Goal: Check status: Check status

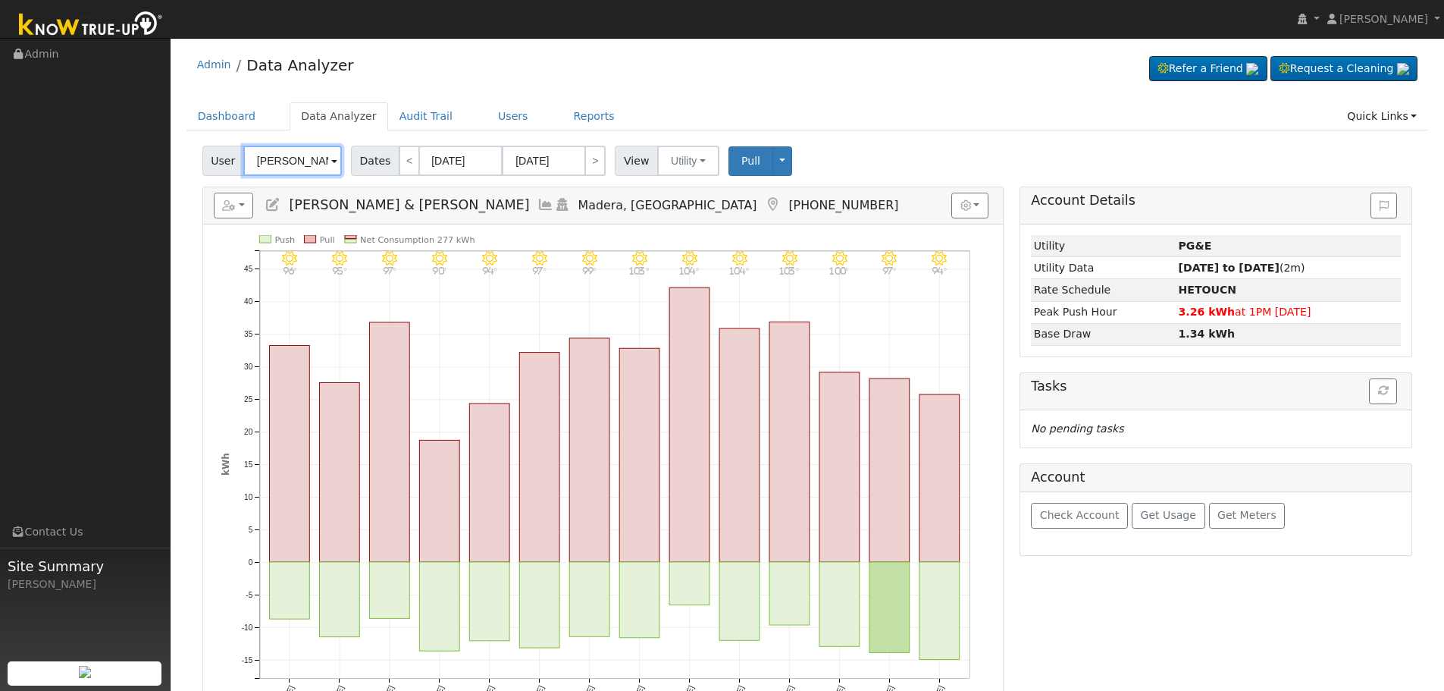
click at [299, 170] on input "[PERSON_NAME] & [PERSON_NAME]" at bounding box center [292, 161] width 99 height 30
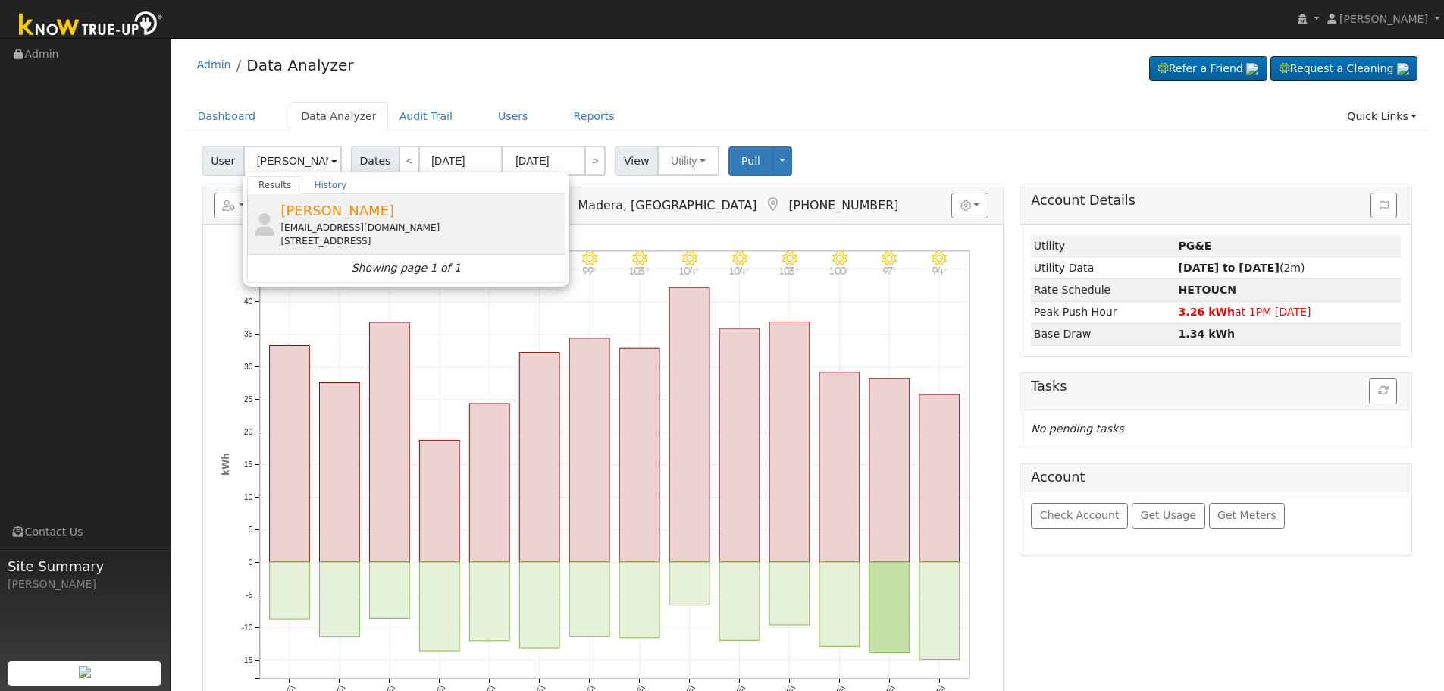
click at [392, 217] on div "[PERSON_NAME] [EMAIL_ADDRESS][DOMAIN_NAME] [STREET_ADDRESS]" at bounding box center [420, 224] width 281 height 48
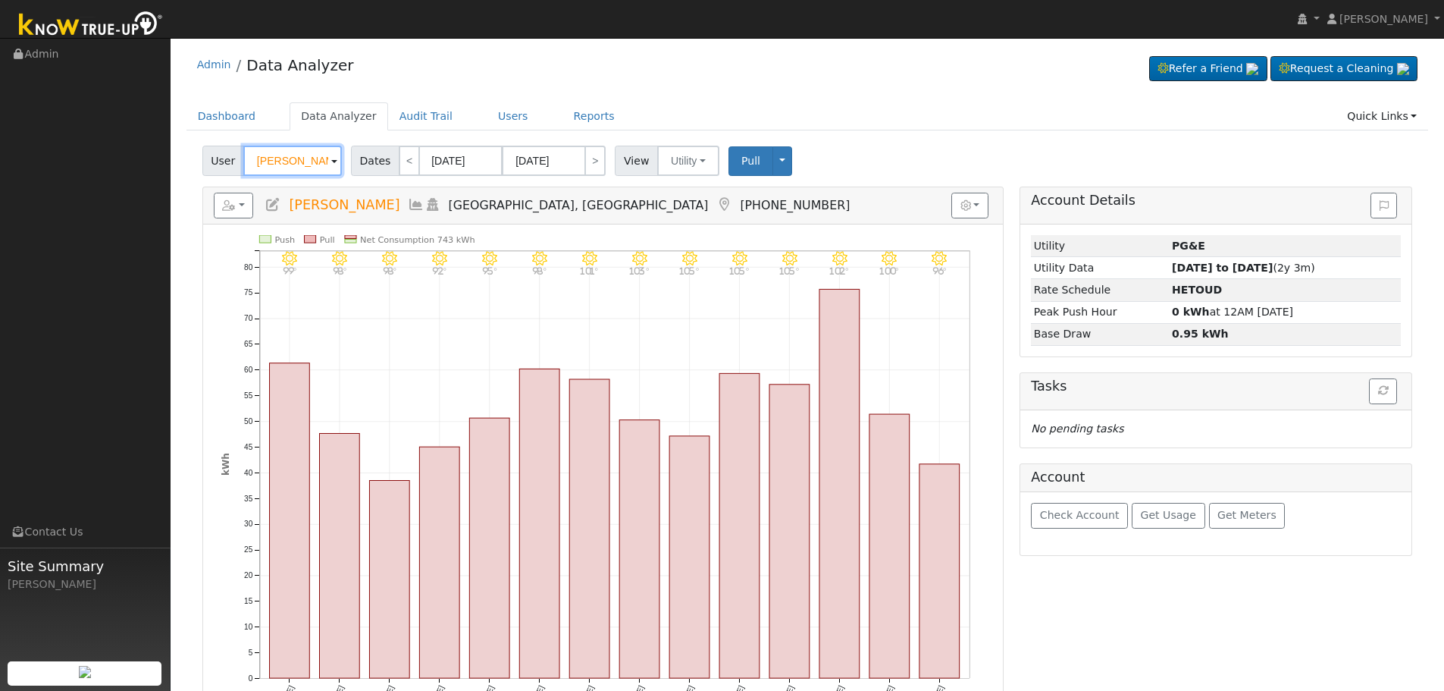
click at [288, 157] on input "[PERSON_NAME]" at bounding box center [292, 161] width 99 height 30
click at [304, 168] on input "[PERSON_NAME]" at bounding box center [292, 161] width 99 height 30
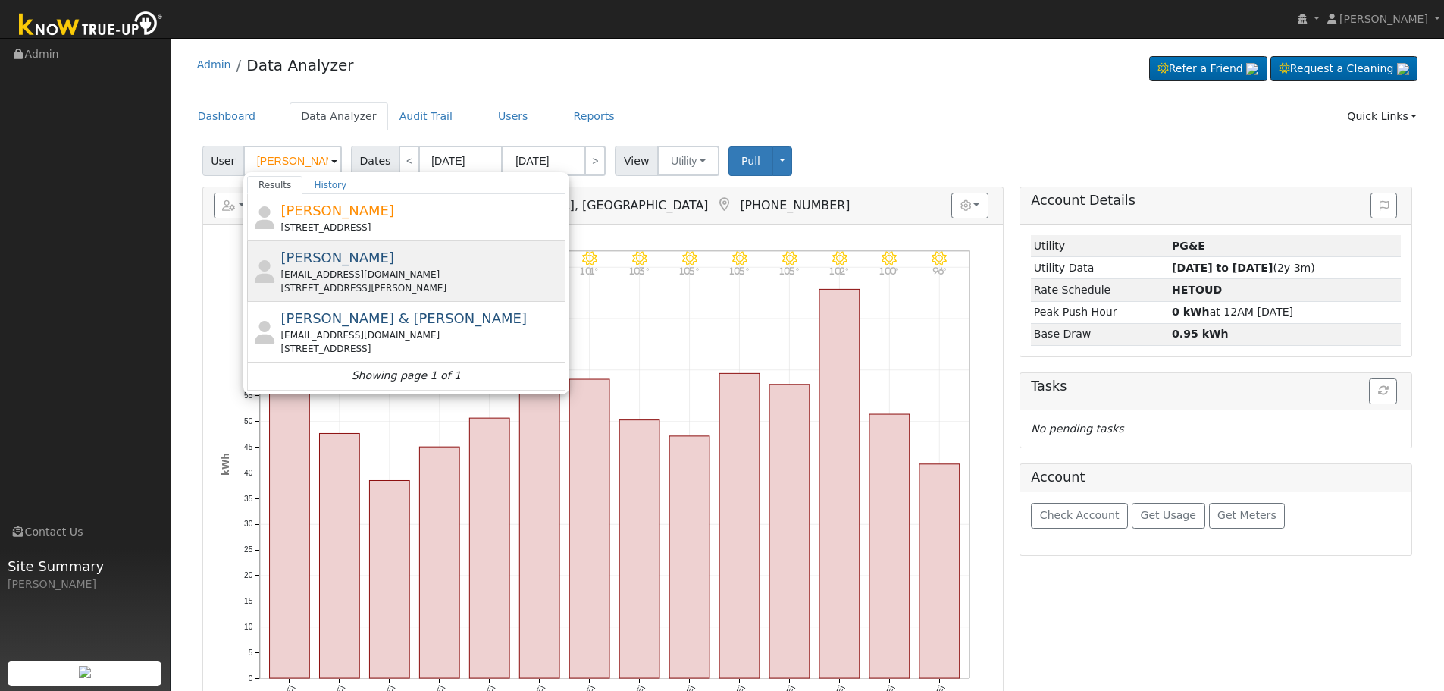
click at [366, 272] on div "[EMAIL_ADDRESS][DOMAIN_NAME]" at bounding box center [420, 275] width 281 height 14
type input "[PERSON_NAME]"
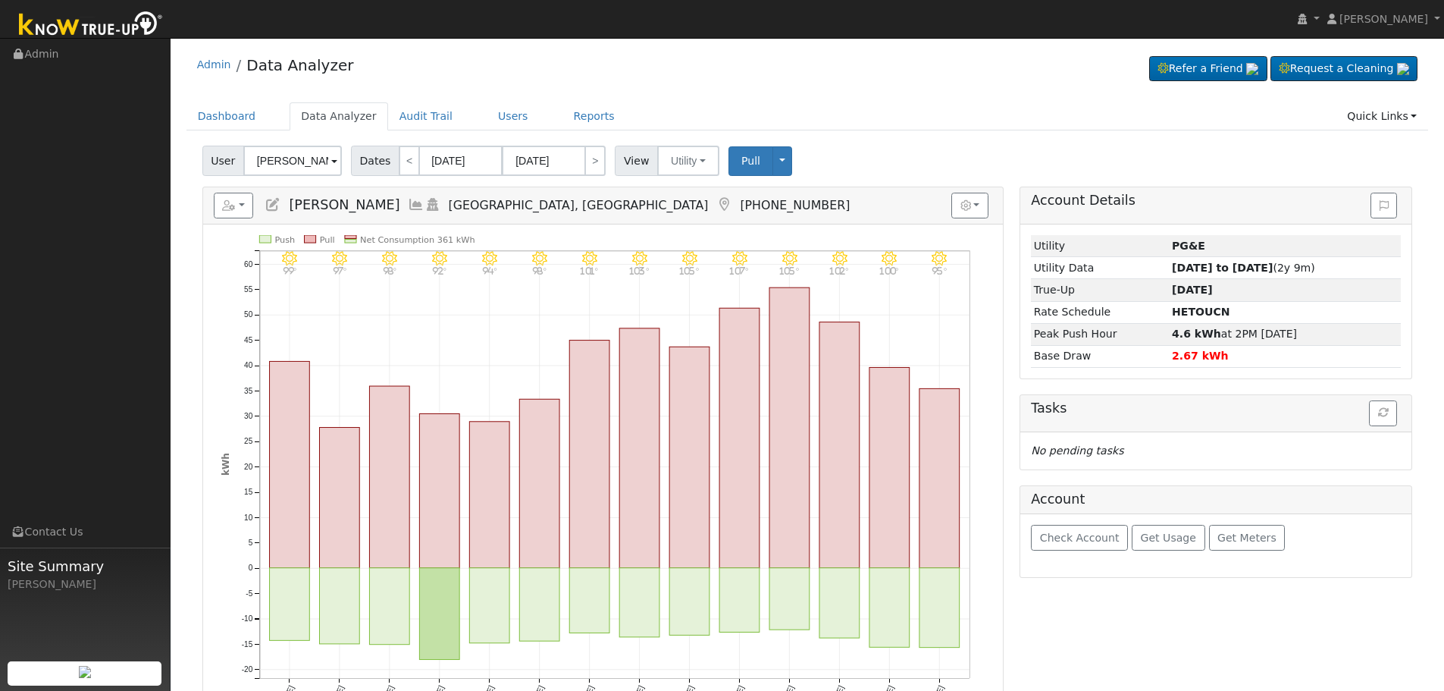
click at [408, 204] on icon at bounding box center [416, 205] width 17 height 14
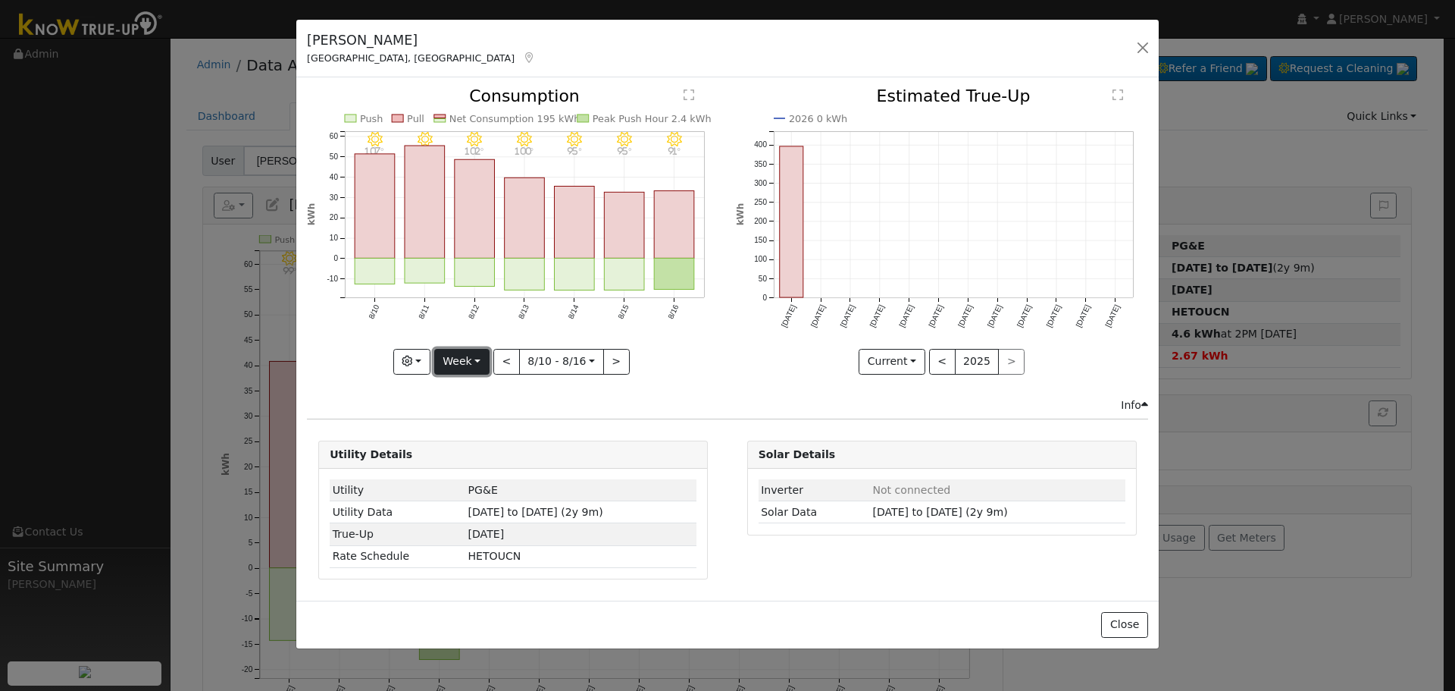
click at [484, 350] on button "Week" at bounding box center [461, 362] width 55 height 26
click at [492, 431] on link "Month" at bounding box center [487, 435] width 105 height 21
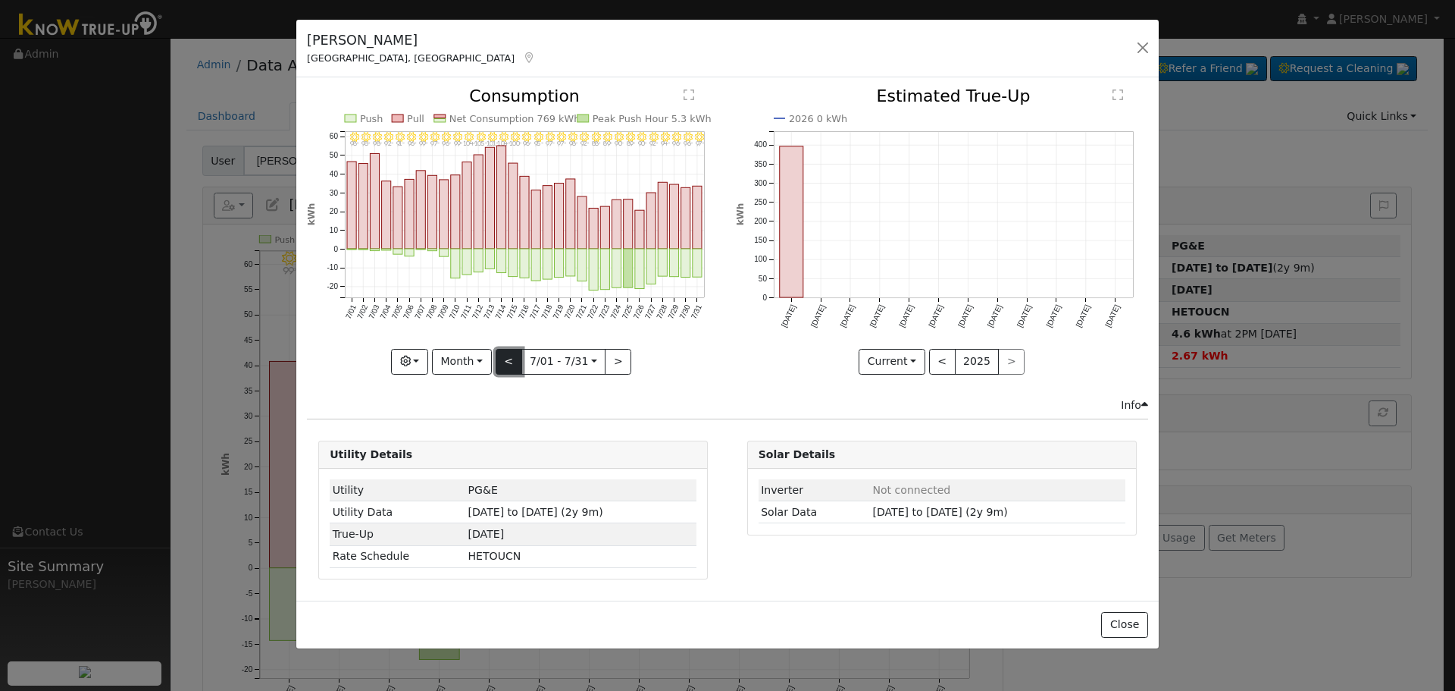
click at [505, 365] on button "<" at bounding box center [509, 362] width 27 height 26
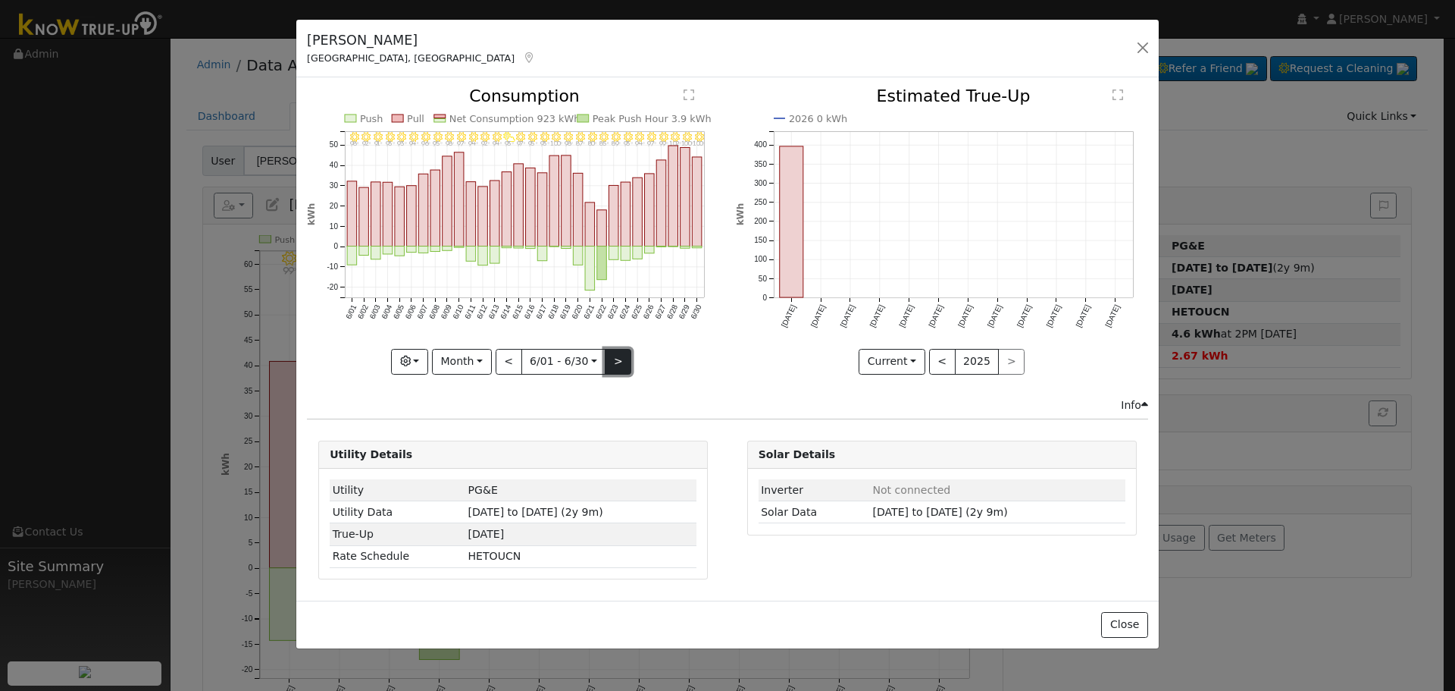
click at [623, 364] on button ">" at bounding box center [618, 362] width 27 height 26
type input "[DATE]"
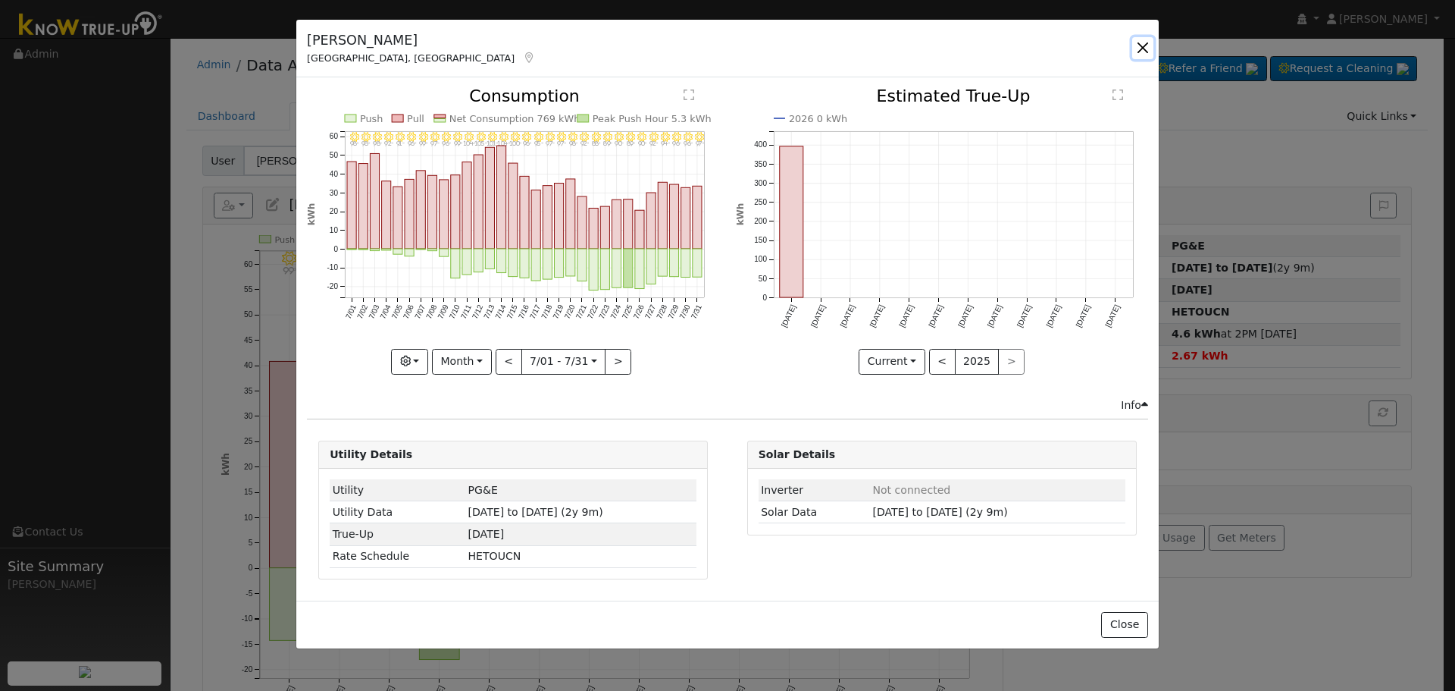
click at [1145, 53] on button "button" at bounding box center [1143, 47] width 21 height 21
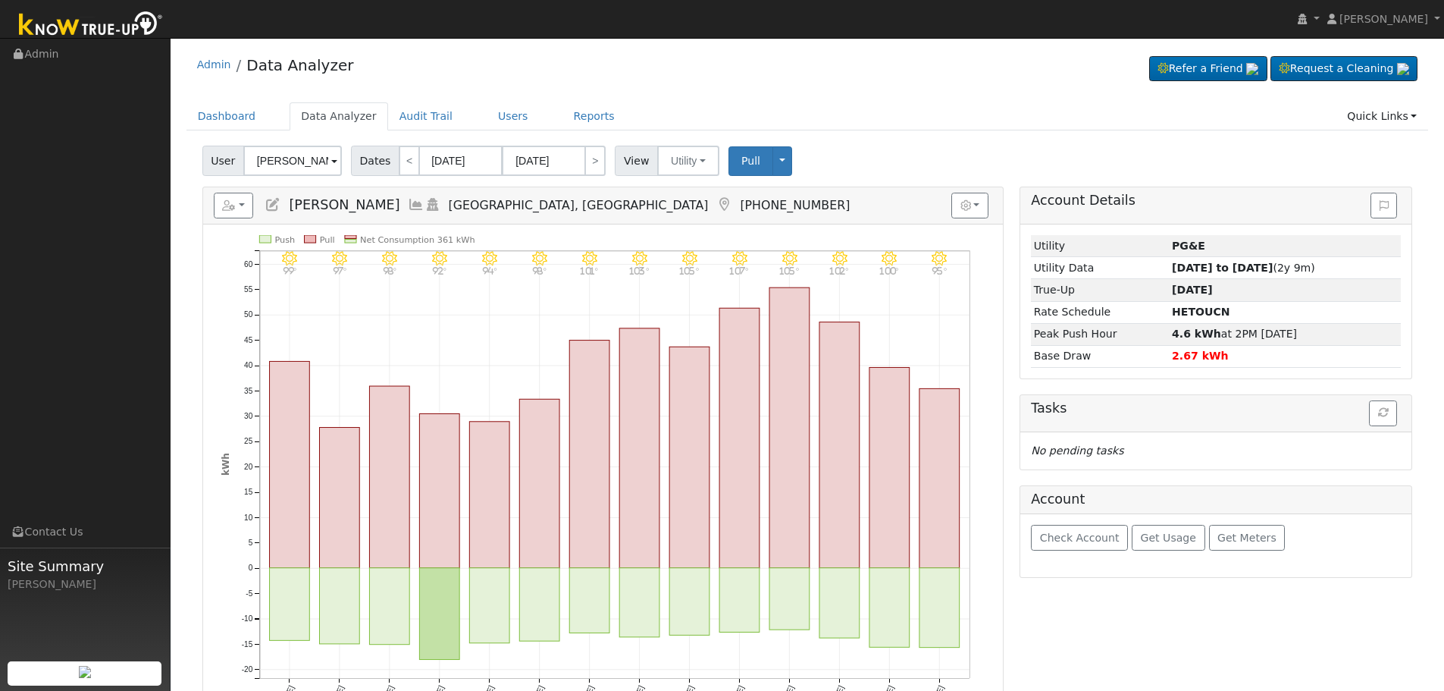
click at [408, 200] on icon at bounding box center [416, 205] width 17 height 14
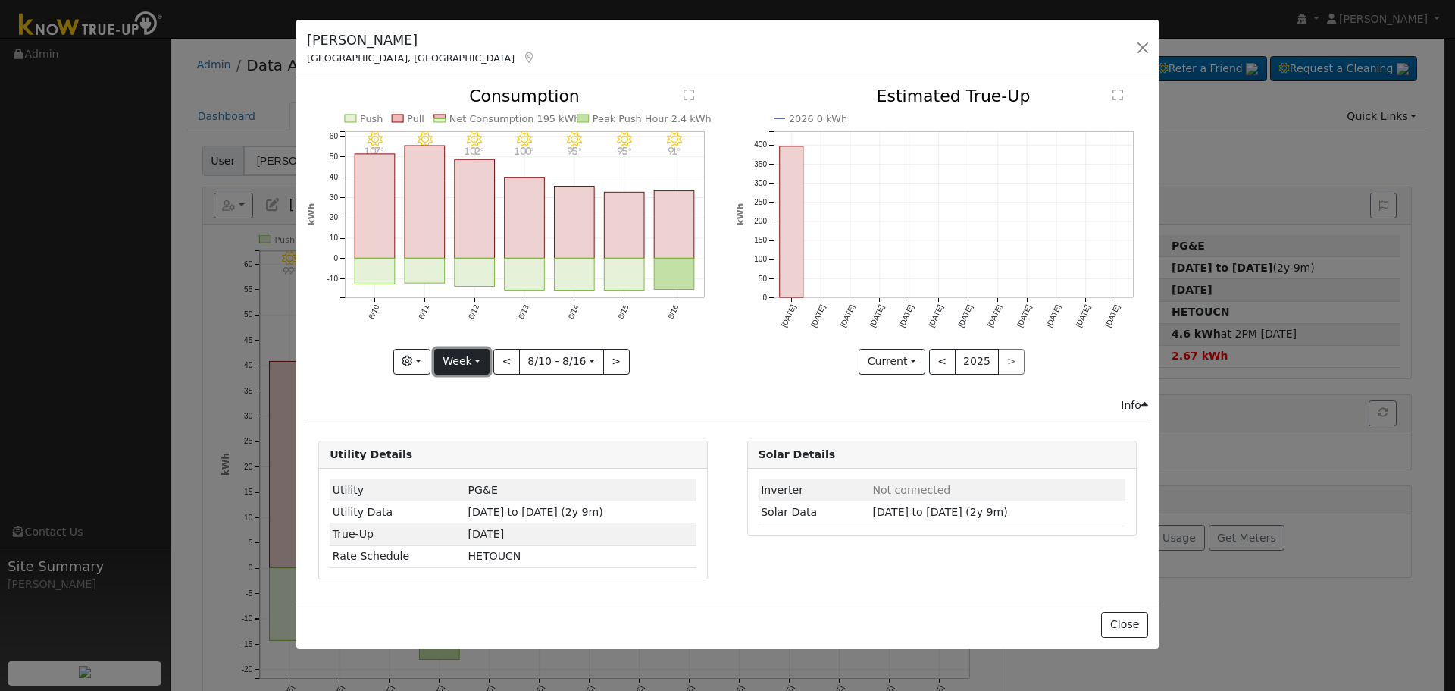
click at [481, 361] on button "Week" at bounding box center [461, 362] width 55 height 26
click at [507, 437] on link "Month" at bounding box center [487, 435] width 105 height 21
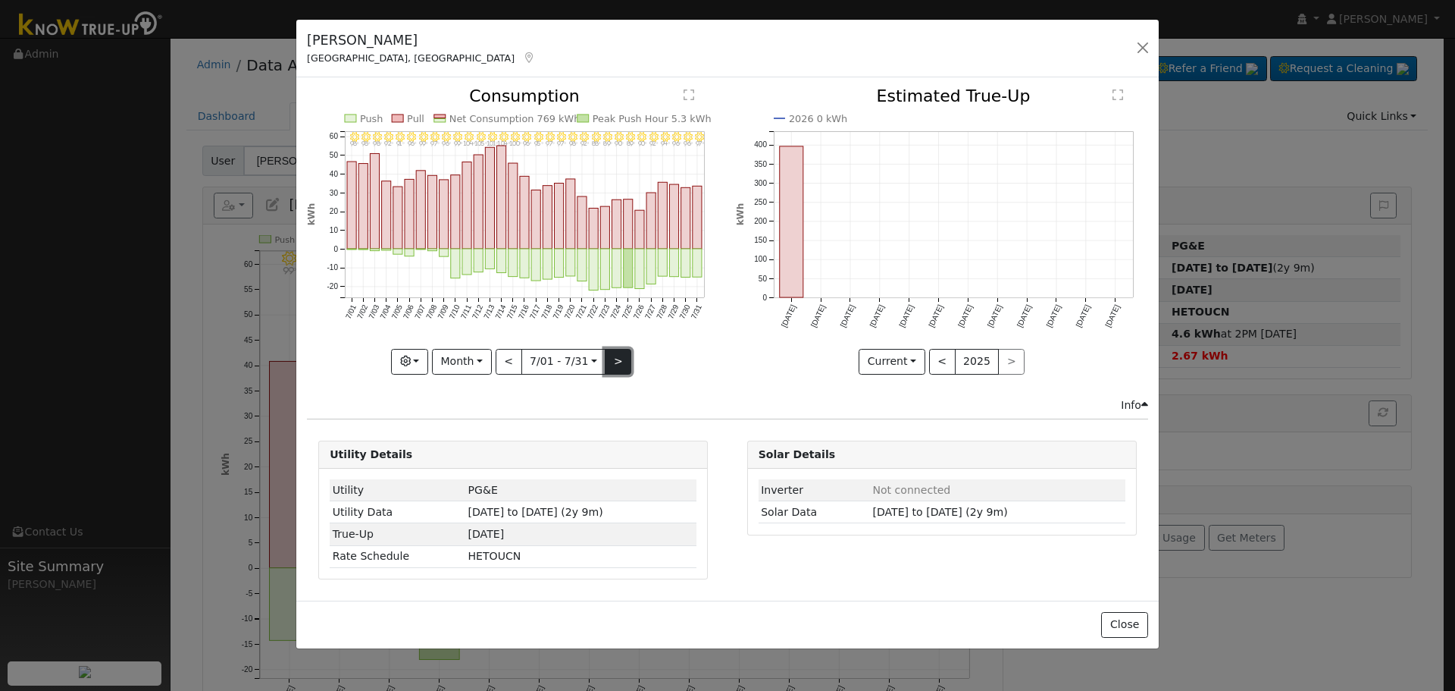
click at [622, 359] on button ">" at bounding box center [618, 362] width 27 height 26
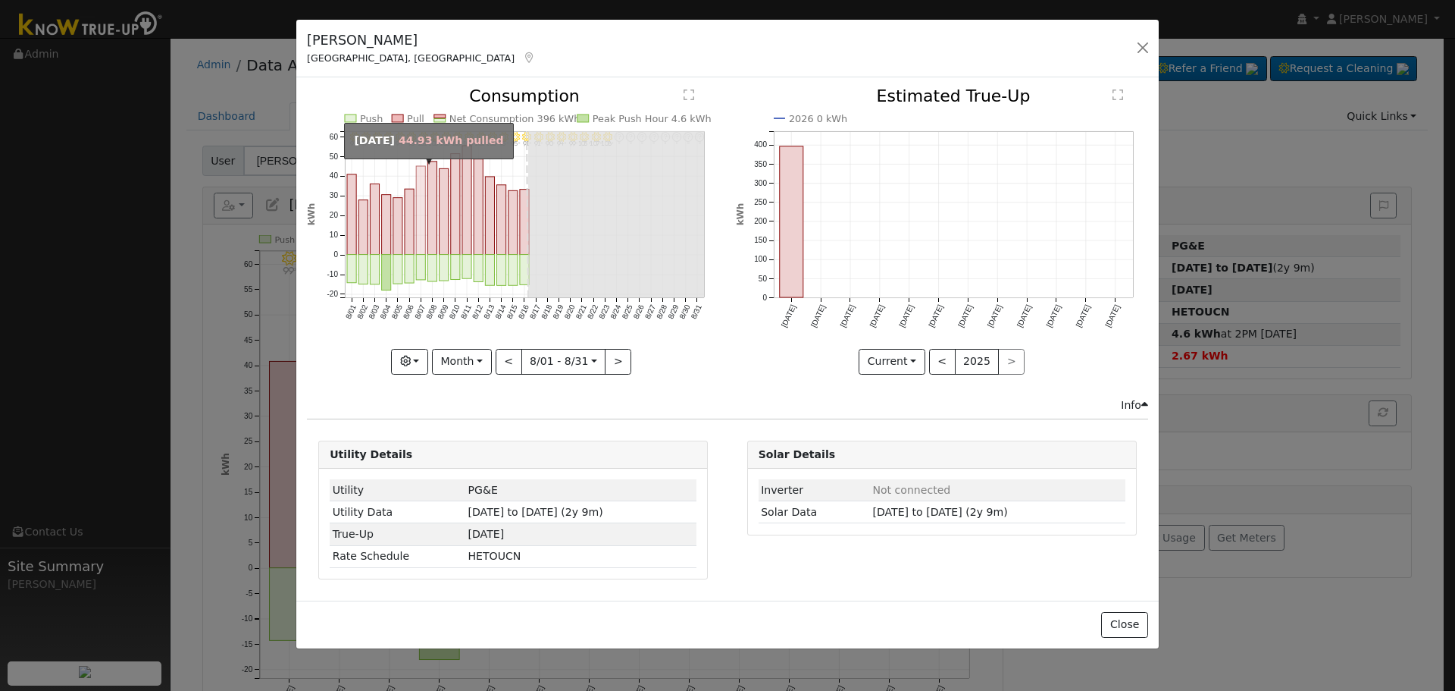
click at [420, 234] on rect "onclick=""" at bounding box center [420, 210] width 9 height 89
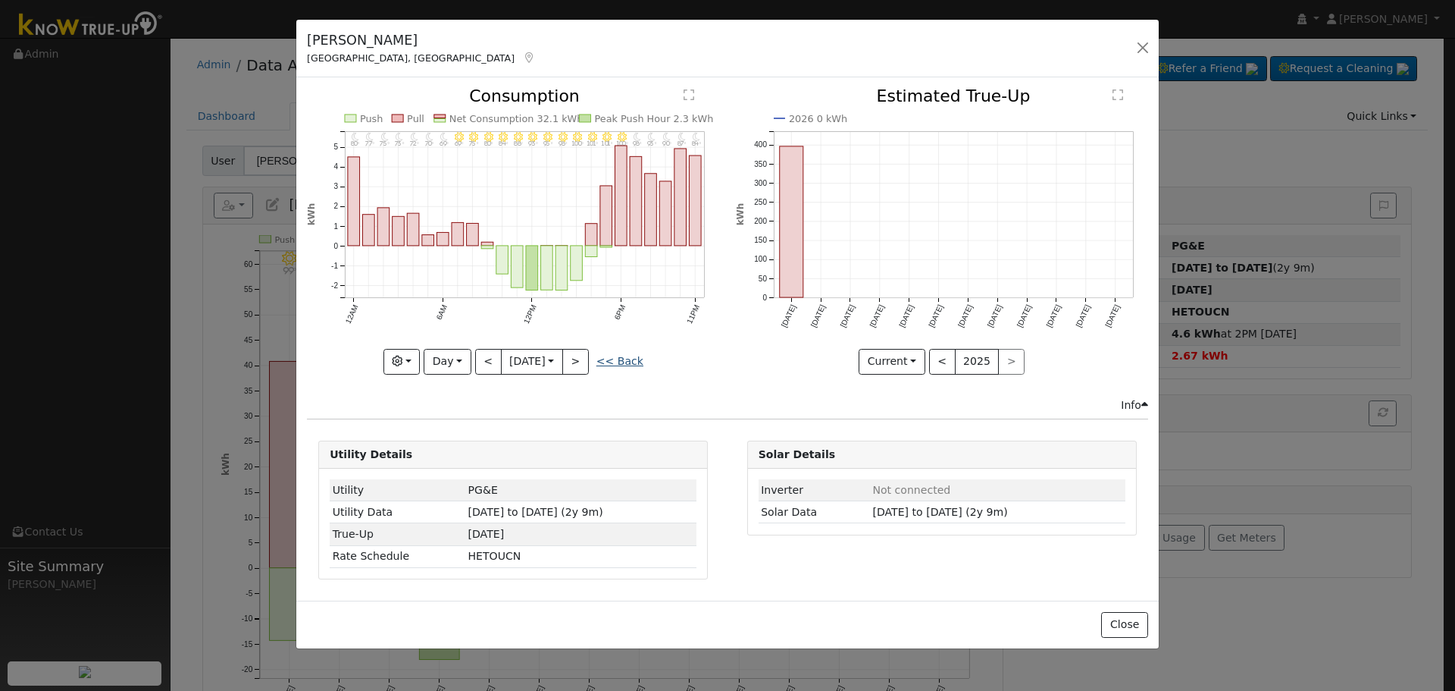
click at [623, 367] on link "<< Back" at bounding box center [620, 361] width 47 height 12
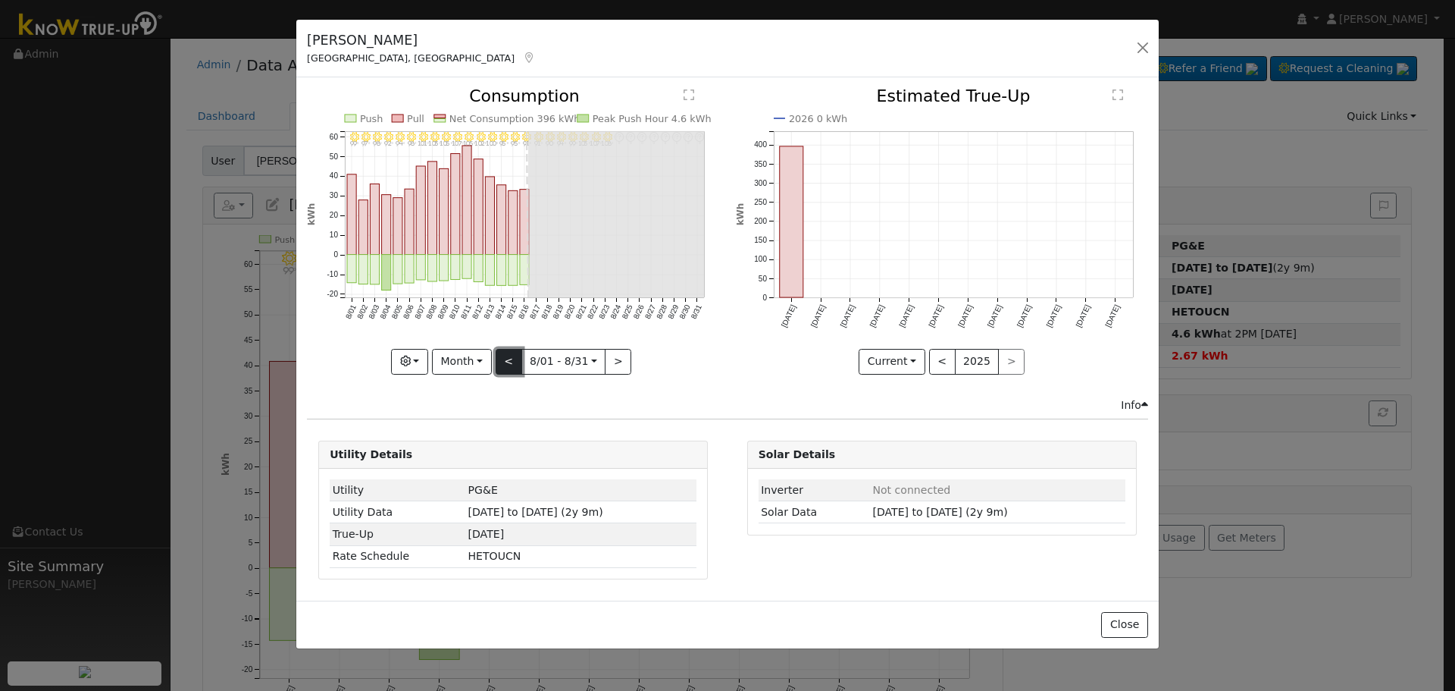
click at [509, 357] on button "<" at bounding box center [509, 362] width 27 height 26
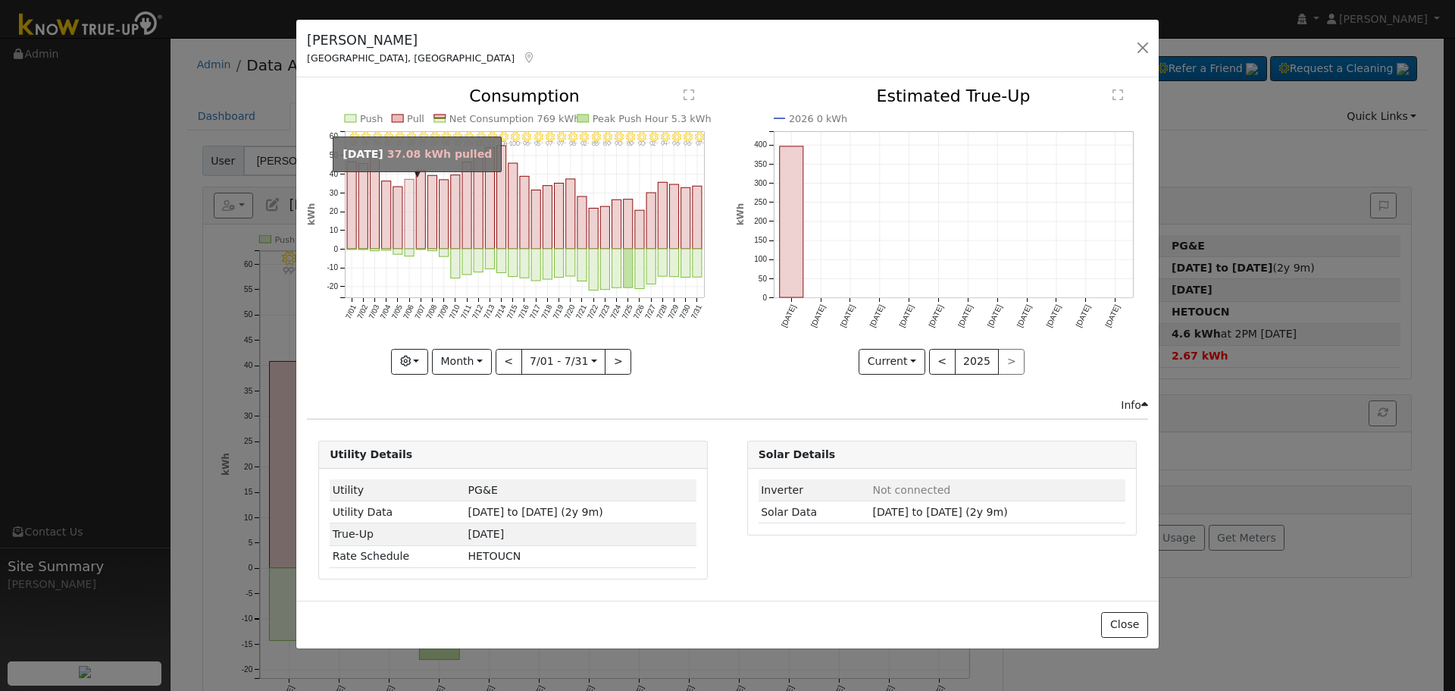
click at [411, 240] on rect "onclick=""" at bounding box center [409, 215] width 9 height 70
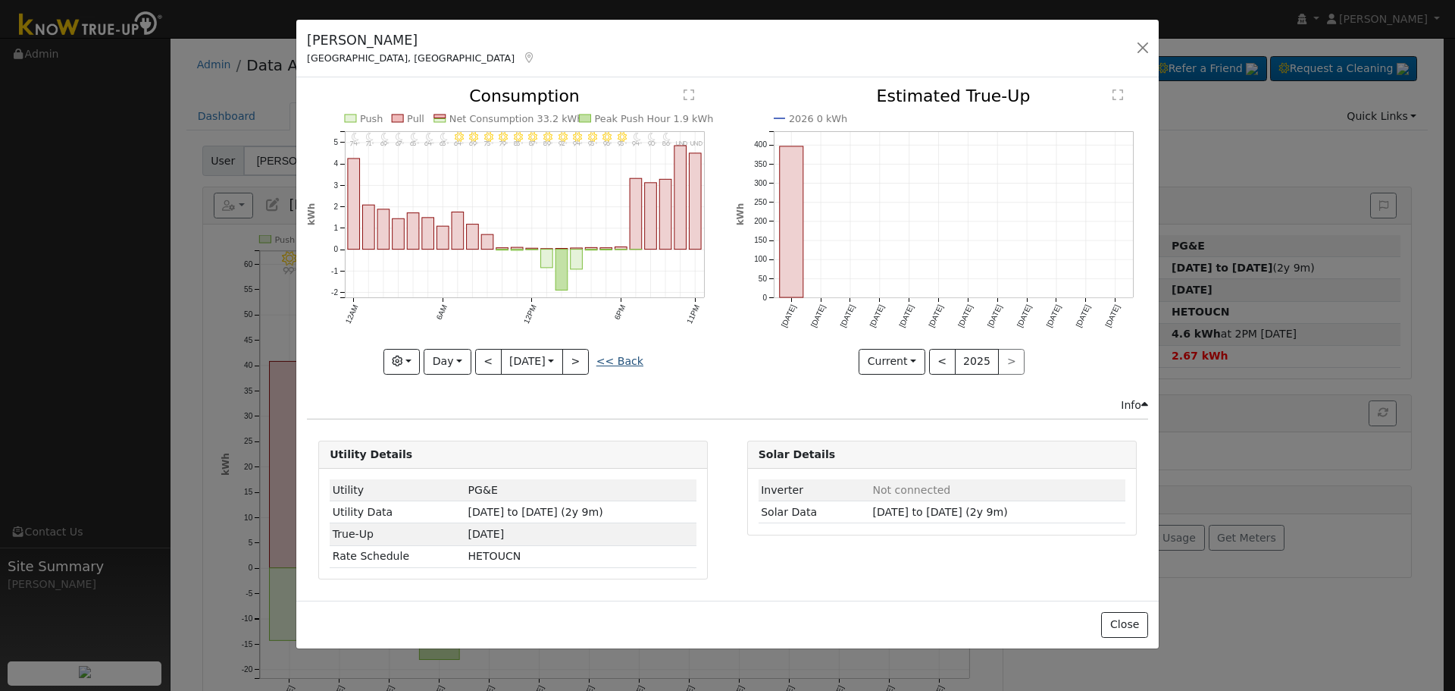
click at [628, 362] on link "<< Back" at bounding box center [620, 361] width 47 height 12
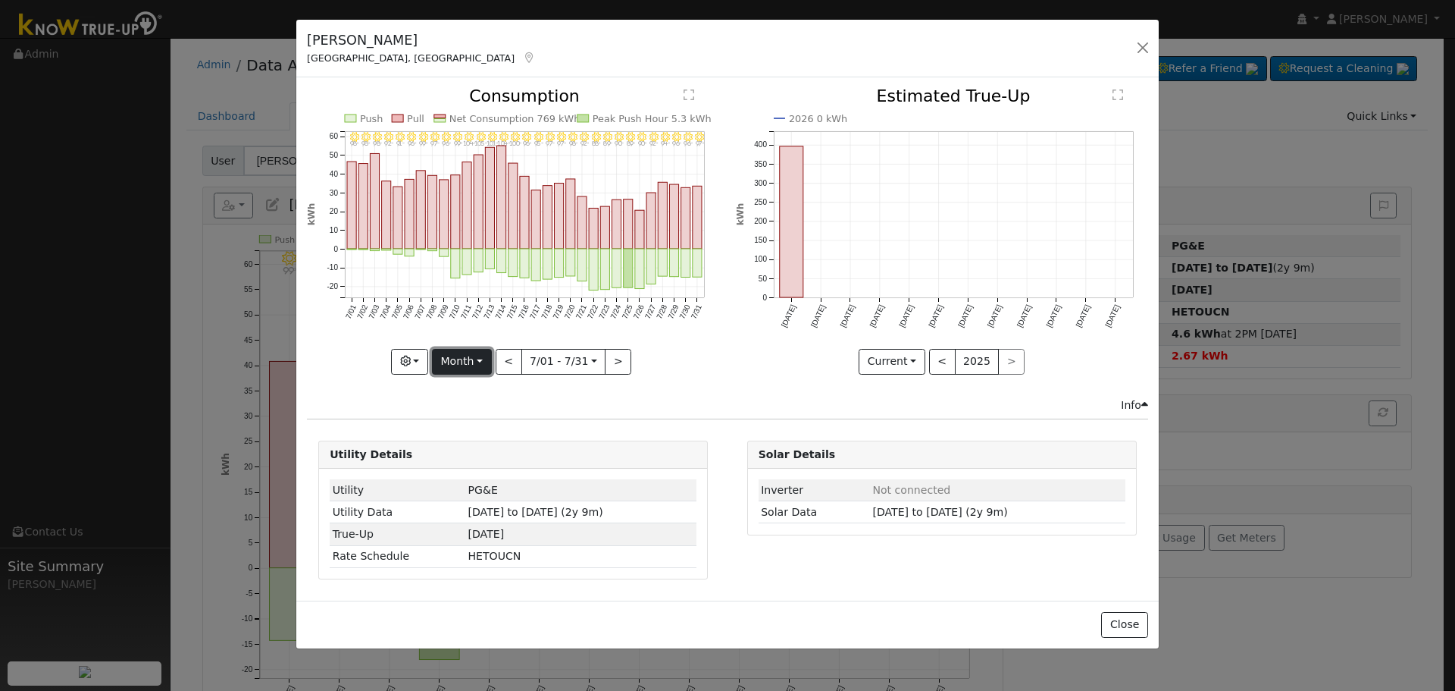
click at [489, 364] on button "Month" at bounding box center [462, 362] width 60 height 26
click at [493, 452] on link "Year" at bounding box center [485, 456] width 105 height 21
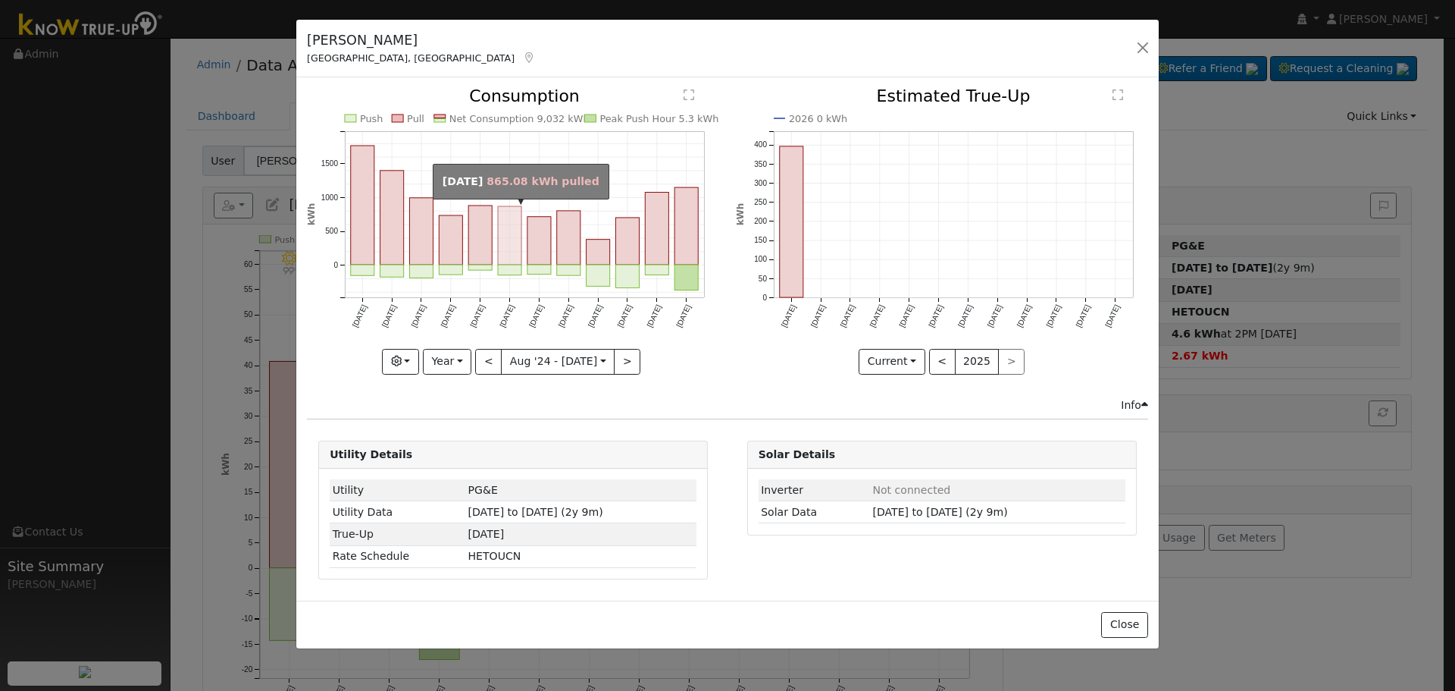
click at [507, 246] on rect "onclick=""" at bounding box center [509, 236] width 23 height 58
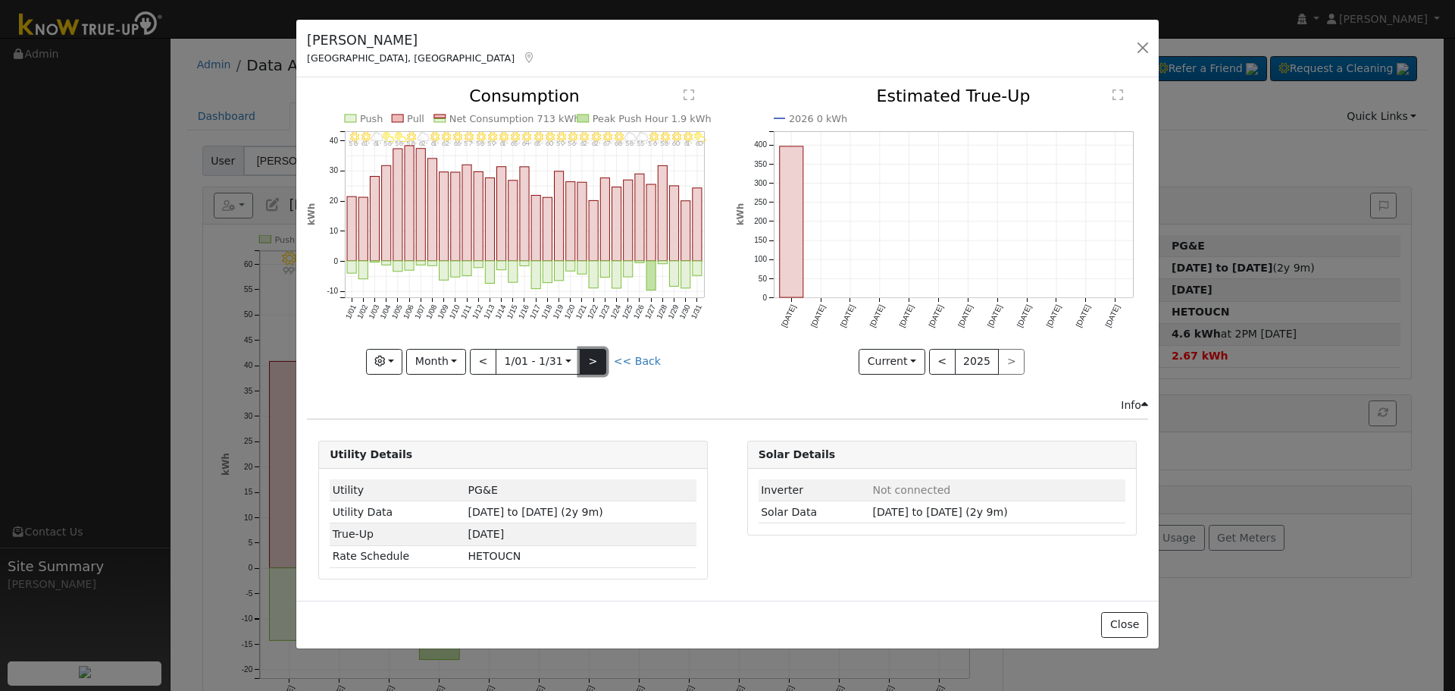
click at [597, 356] on button ">" at bounding box center [593, 362] width 27 height 26
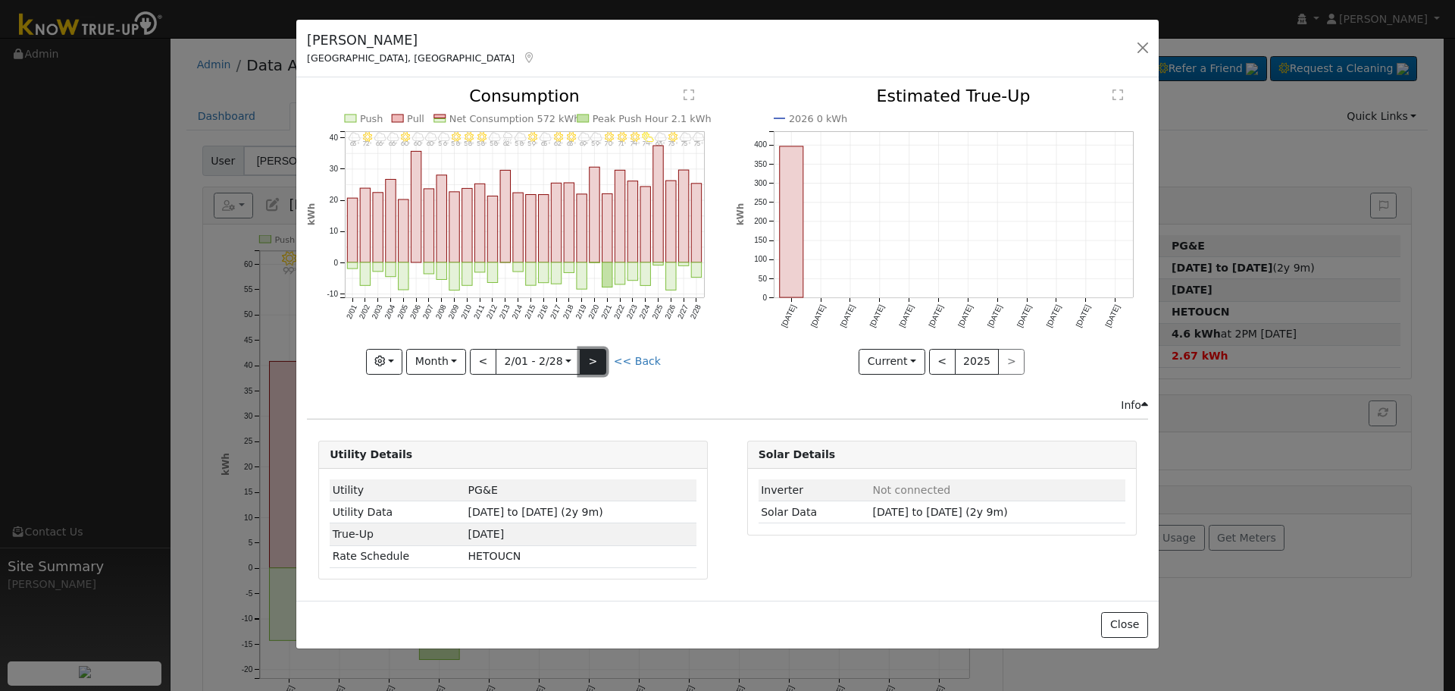
click at [594, 361] on button ">" at bounding box center [593, 362] width 27 height 26
type input "[DATE]"
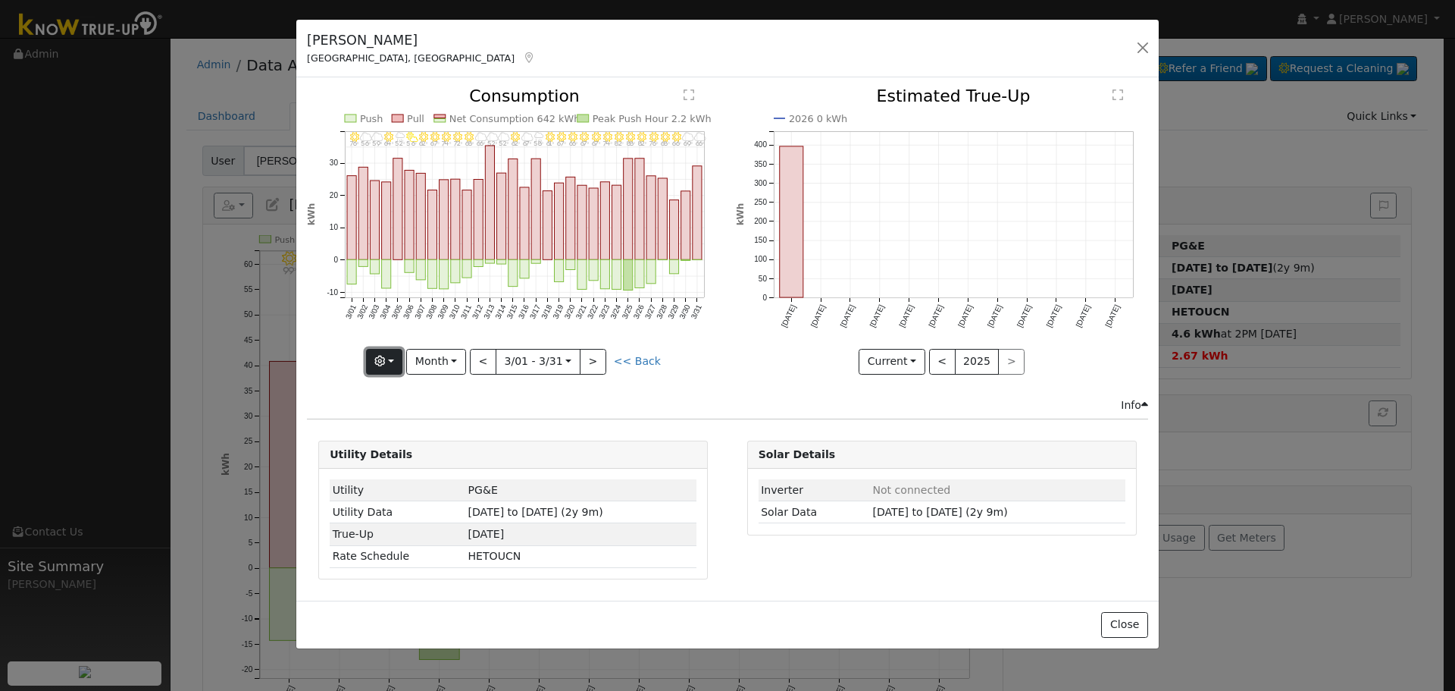
click at [403, 365] on button "button" at bounding box center [384, 362] width 37 height 26
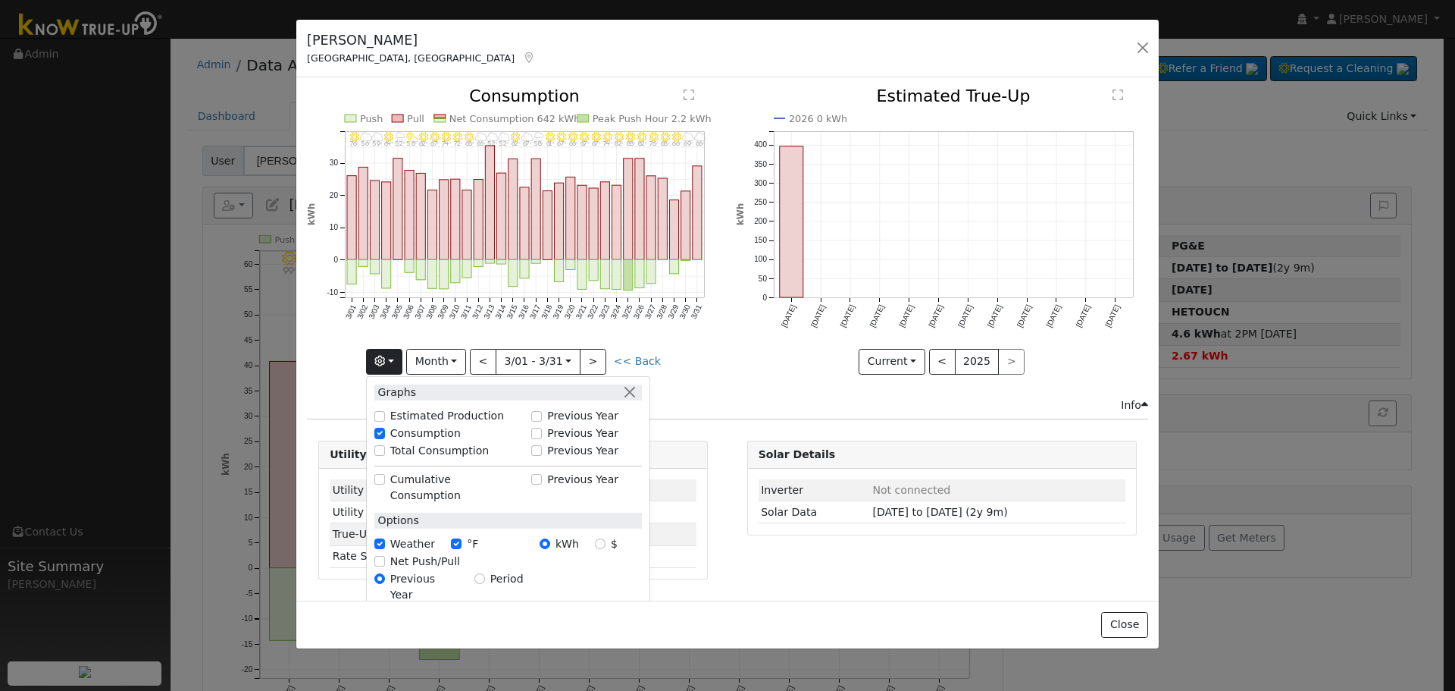
click at [459, 450] on label "Total Consumption" at bounding box center [439, 451] width 99 height 16
click at [385, 450] on input "Total Consumption" at bounding box center [379, 450] width 11 height 11
checkbox input "true"
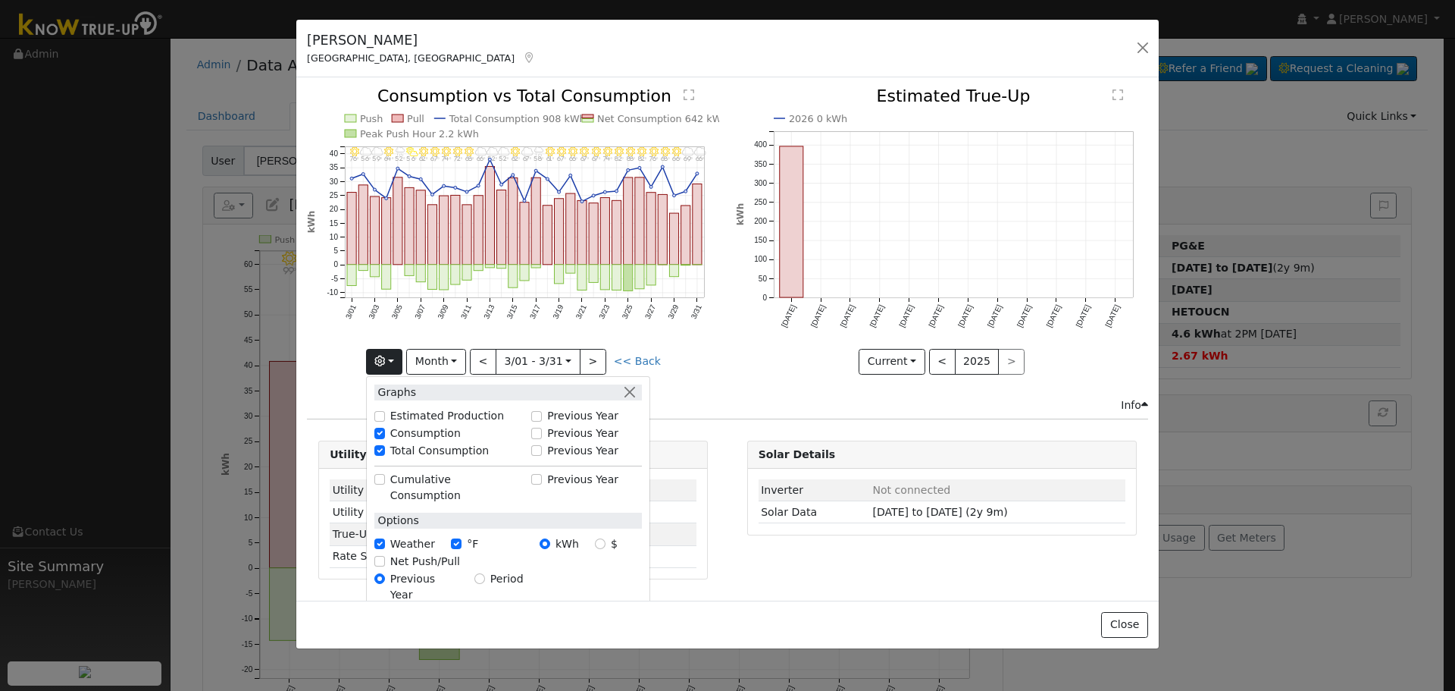
click at [722, 382] on div "3/31 - Cloudy 66° 3/30 - Cloudy 69° 3/29 - Clear 66° 3/28 - MostlyClear 68° 3/2…" at bounding box center [513, 242] width 428 height 309
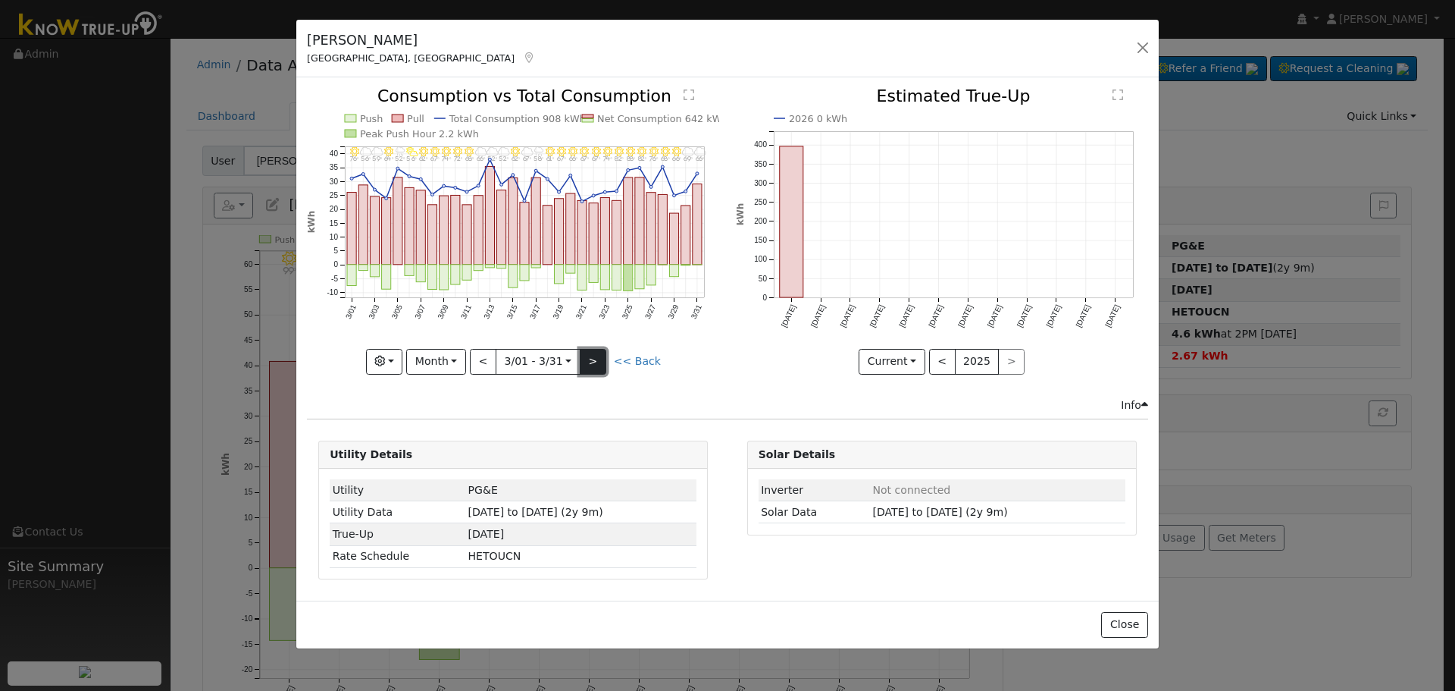
click at [588, 362] on button ">" at bounding box center [593, 362] width 27 height 26
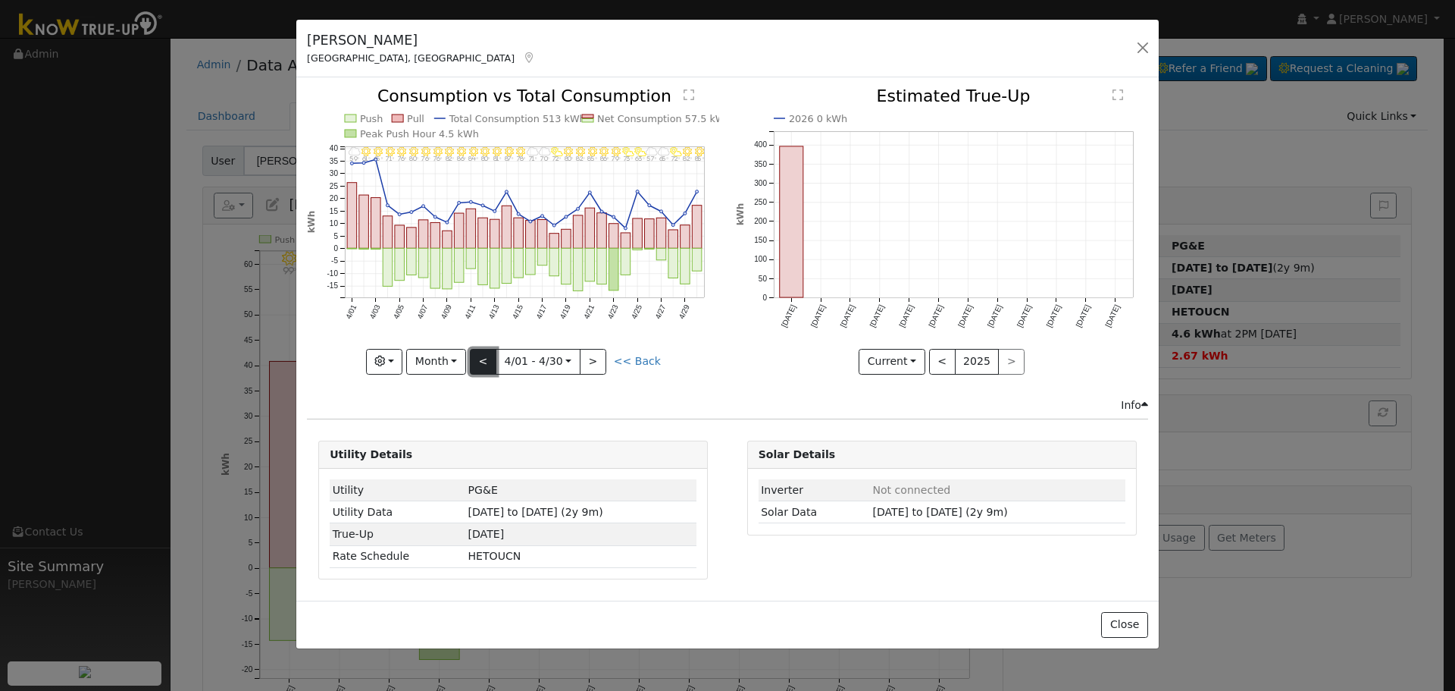
click at [496, 358] on button "<" at bounding box center [483, 362] width 27 height 26
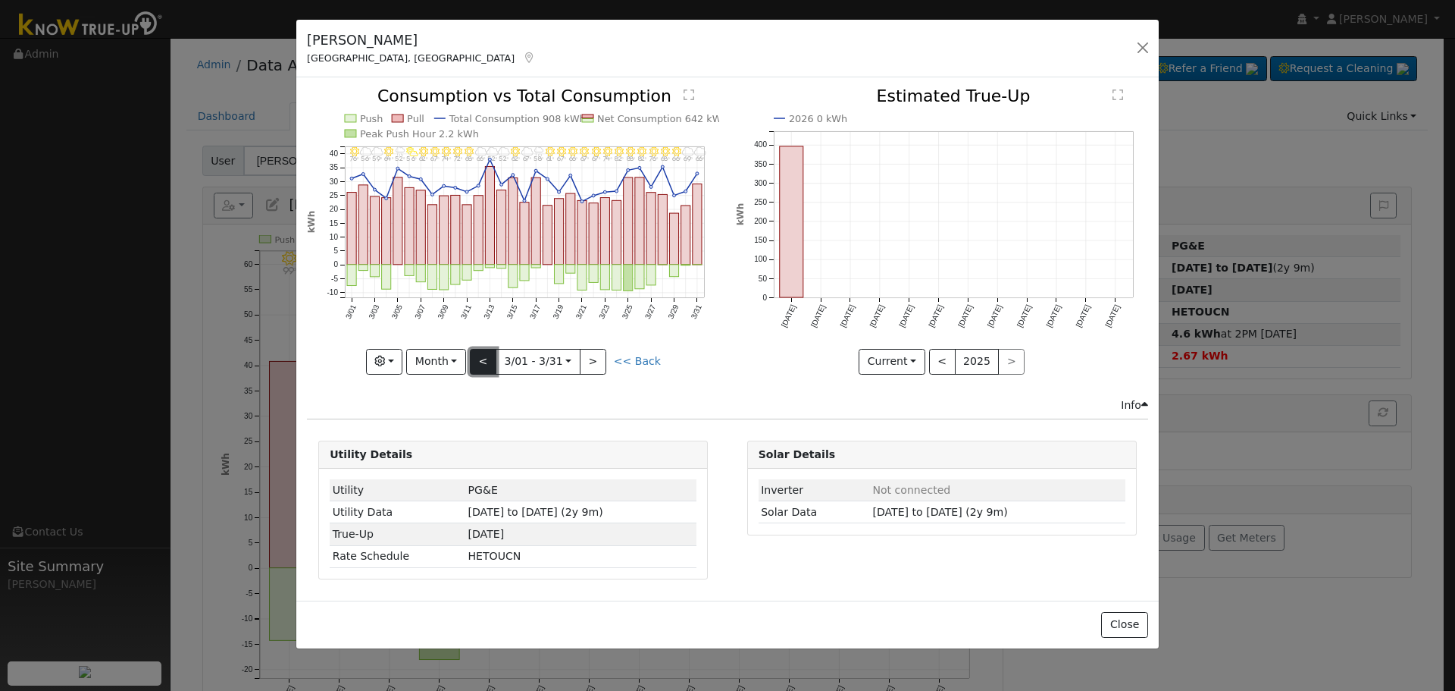
click at [496, 358] on button "<" at bounding box center [483, 362] width 27 height 26
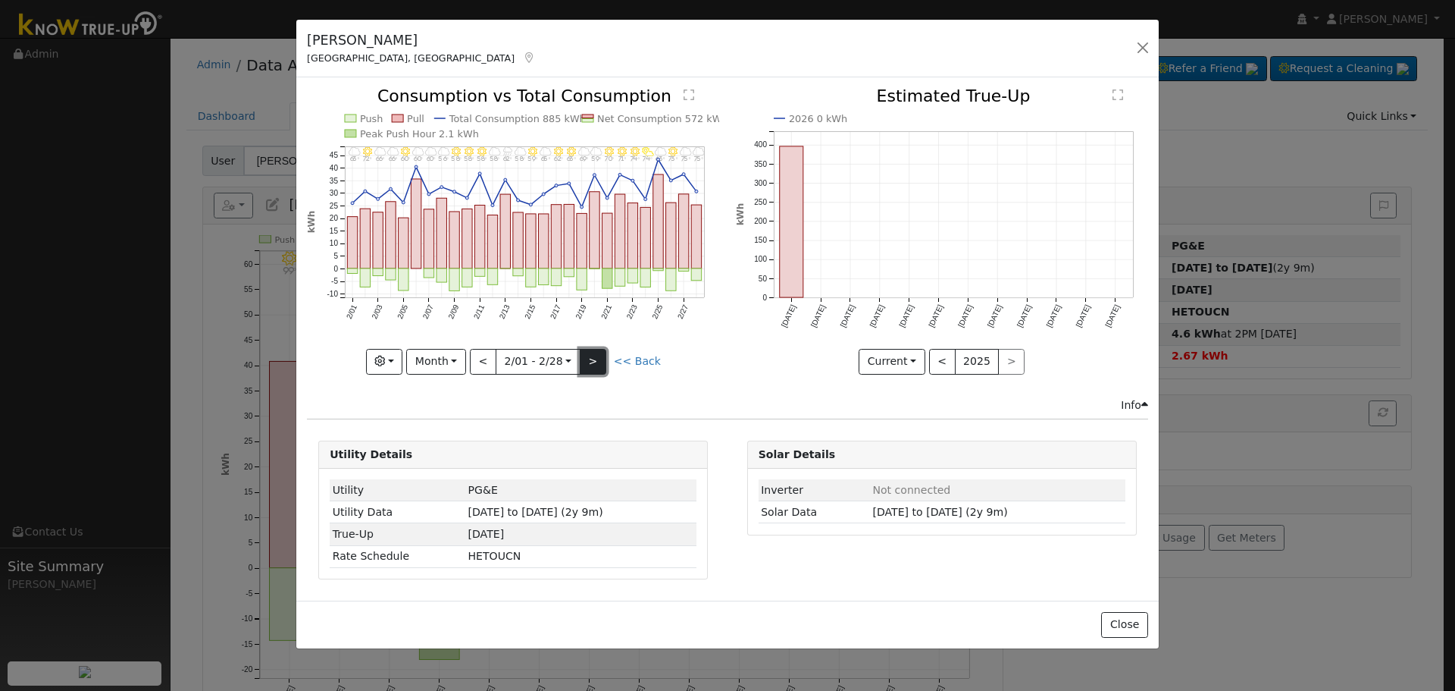
click at [593, 359] on button ">" at bounding box center [593, 362] width 27 height 26
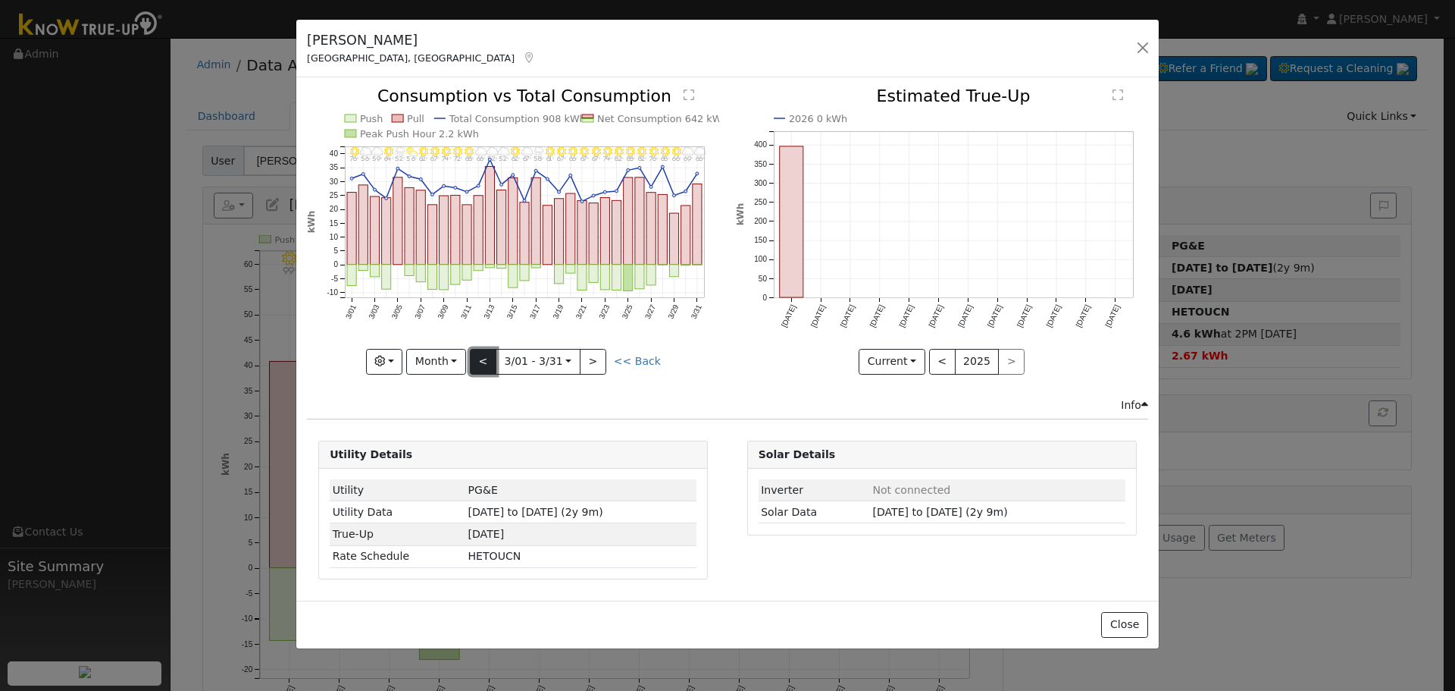
click at [491, 359] on button "<" at bounding box center [483, 362] width 27 height 26
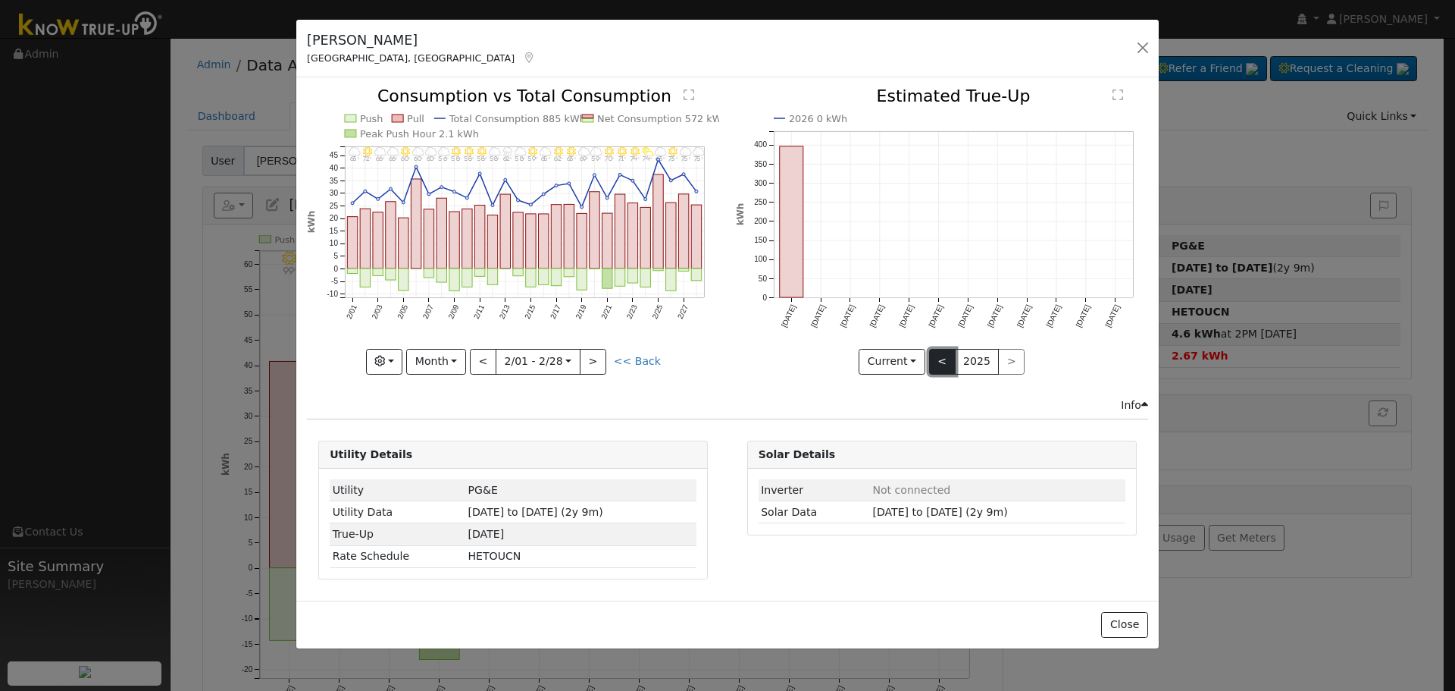
click at [948, 362] on button "<" at bounding box center [942, 362] width 27 height 26
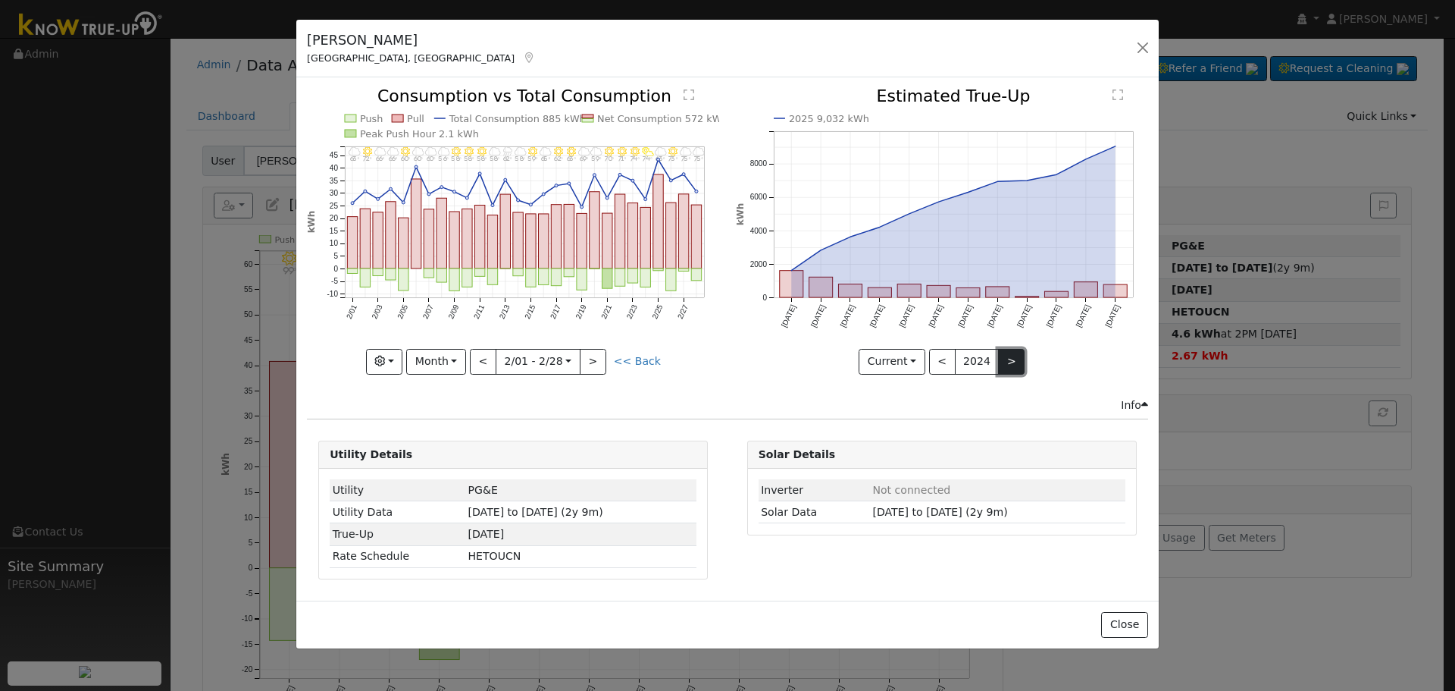
click at [998, 363] on button ">" at bounding box center [1011, 362] width 27 height 26
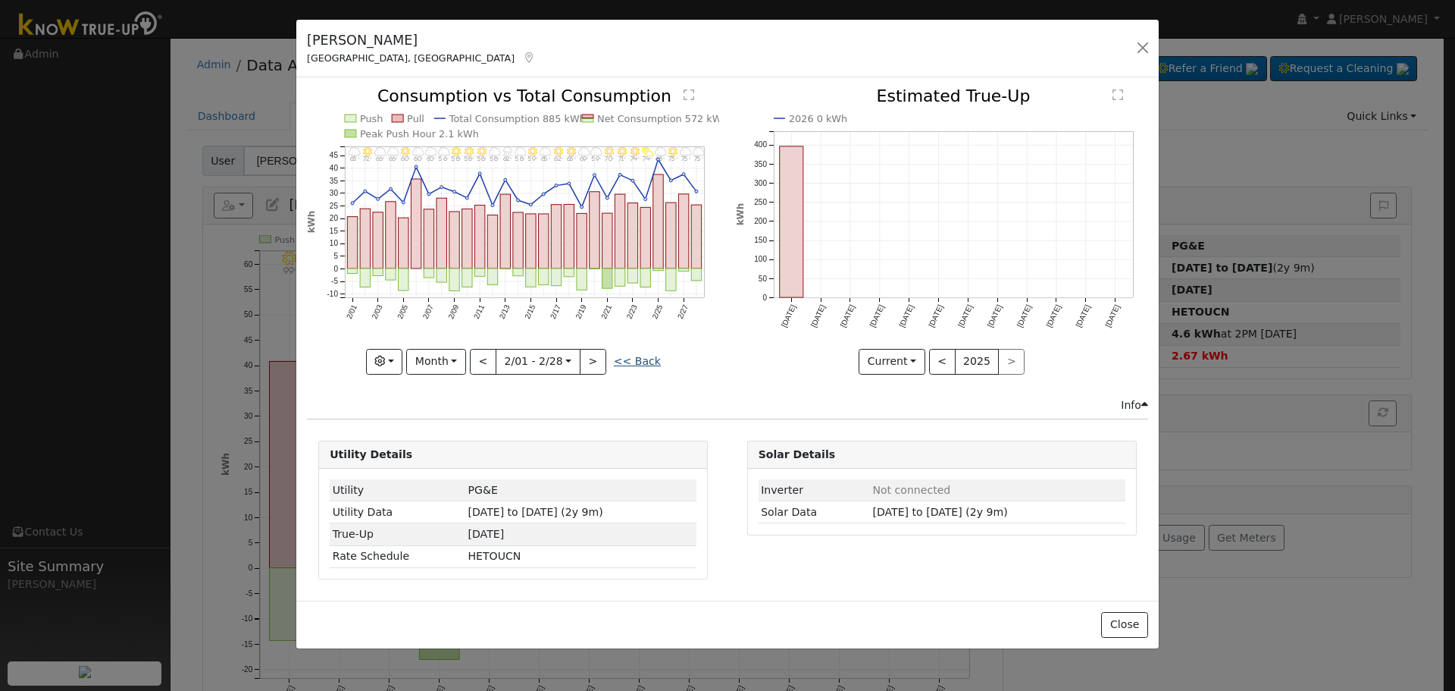
click at [647, 360] on link "<< Back" at bounding box center [637, 361] width 47 height 12
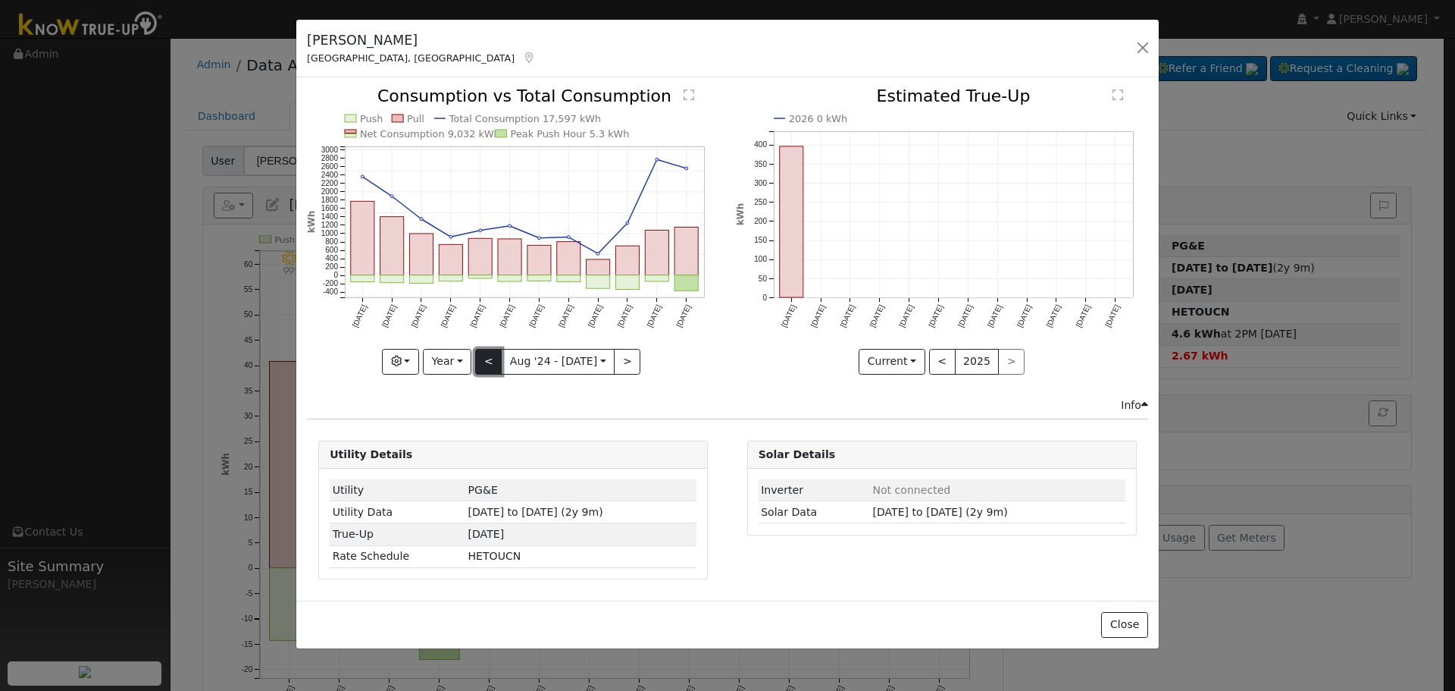
click at [498, 364] on button "<" at bounding box center [488, 362] width 27 height 26
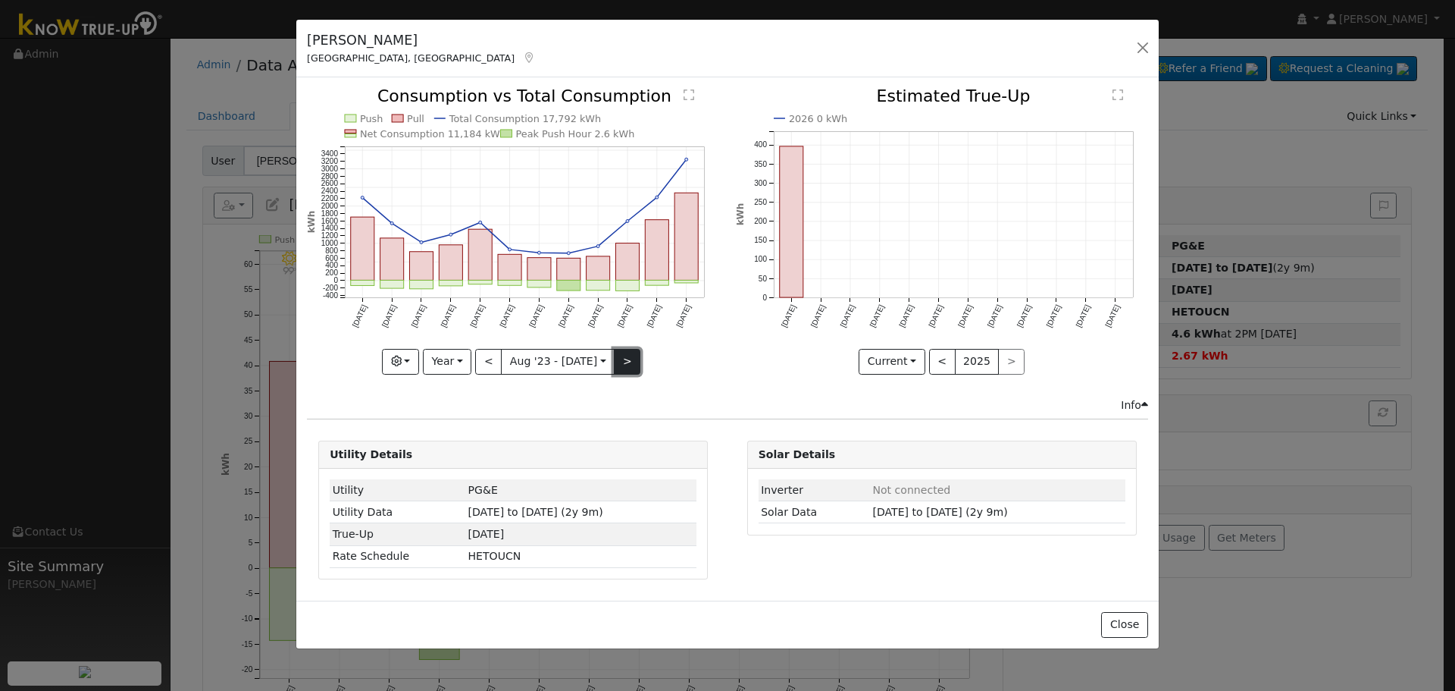
click at [619, 356] on button ">" at bounding box center [627, 362] width 27 height 26
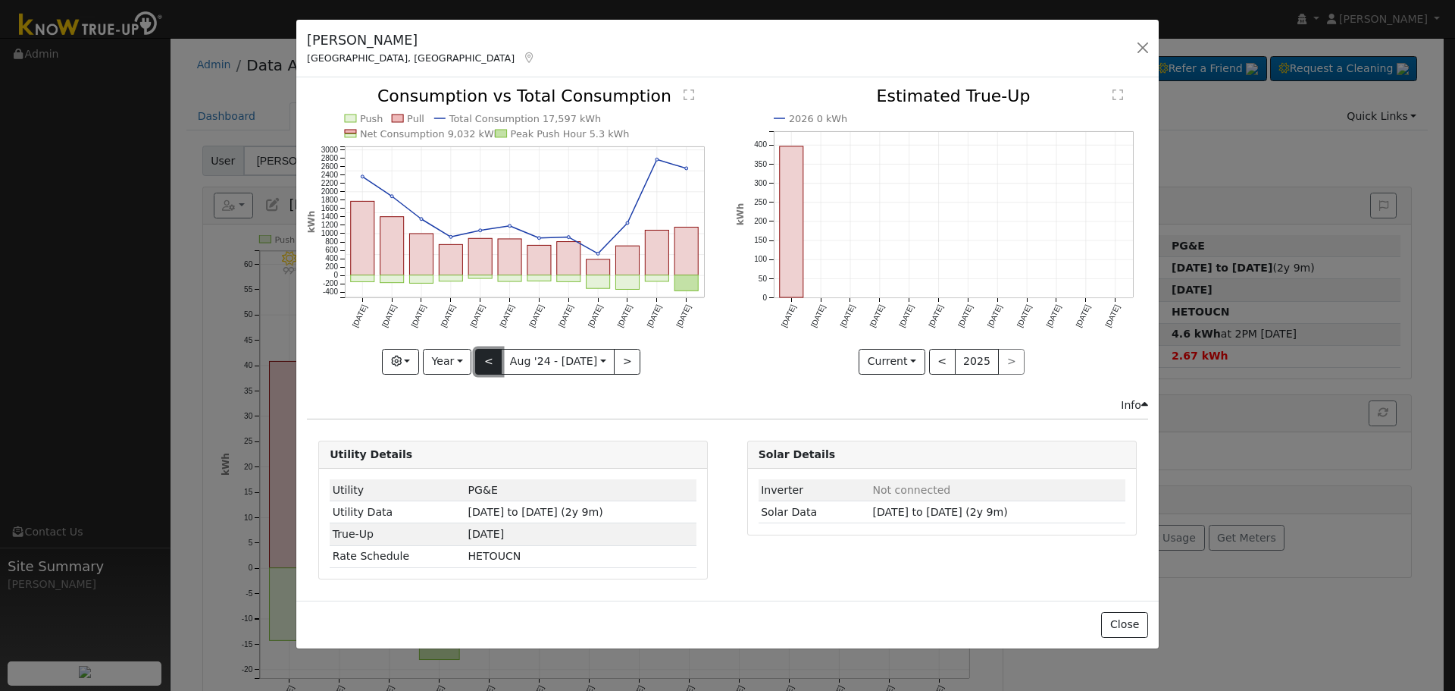
click at [498, 357] on button "<" at bounding box center [488, 362] width 27 height 26
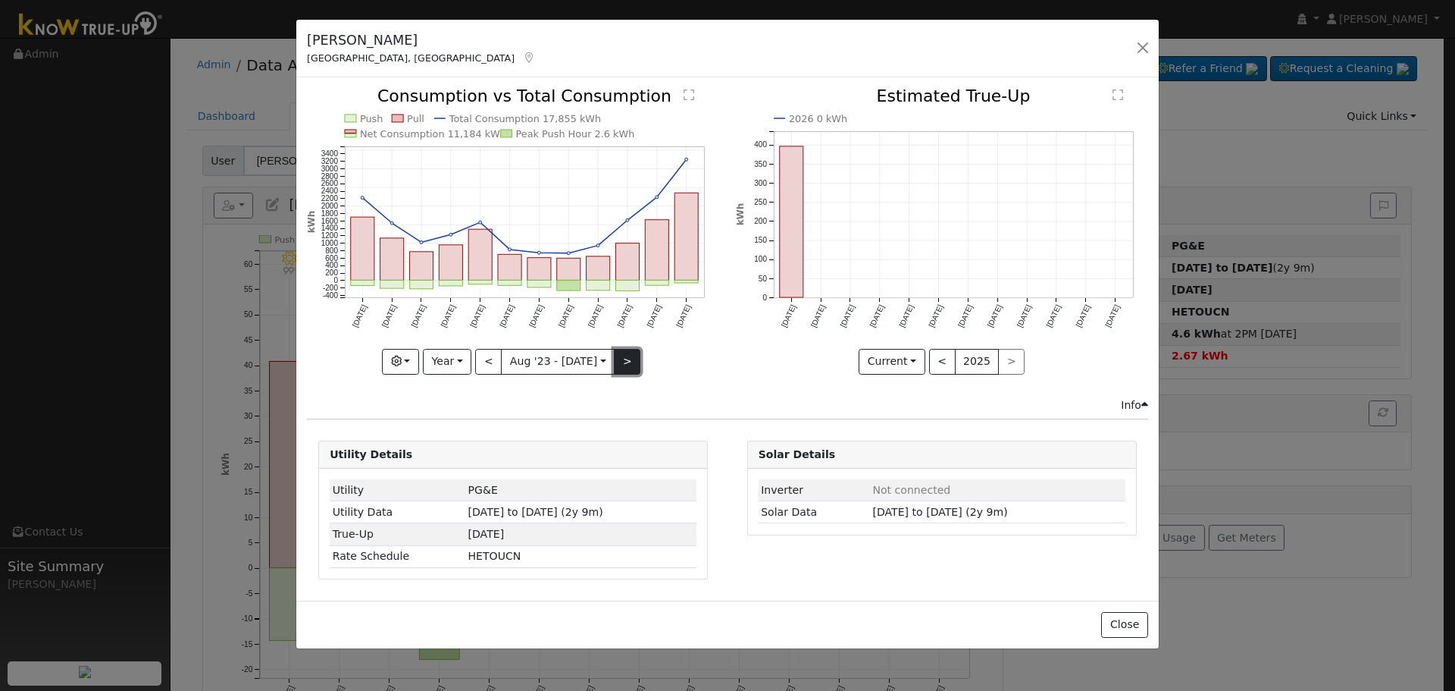
click at [616, 356] on button ">" at bounding box center [627, 362] width 27 height 26
type input "[DATE]"
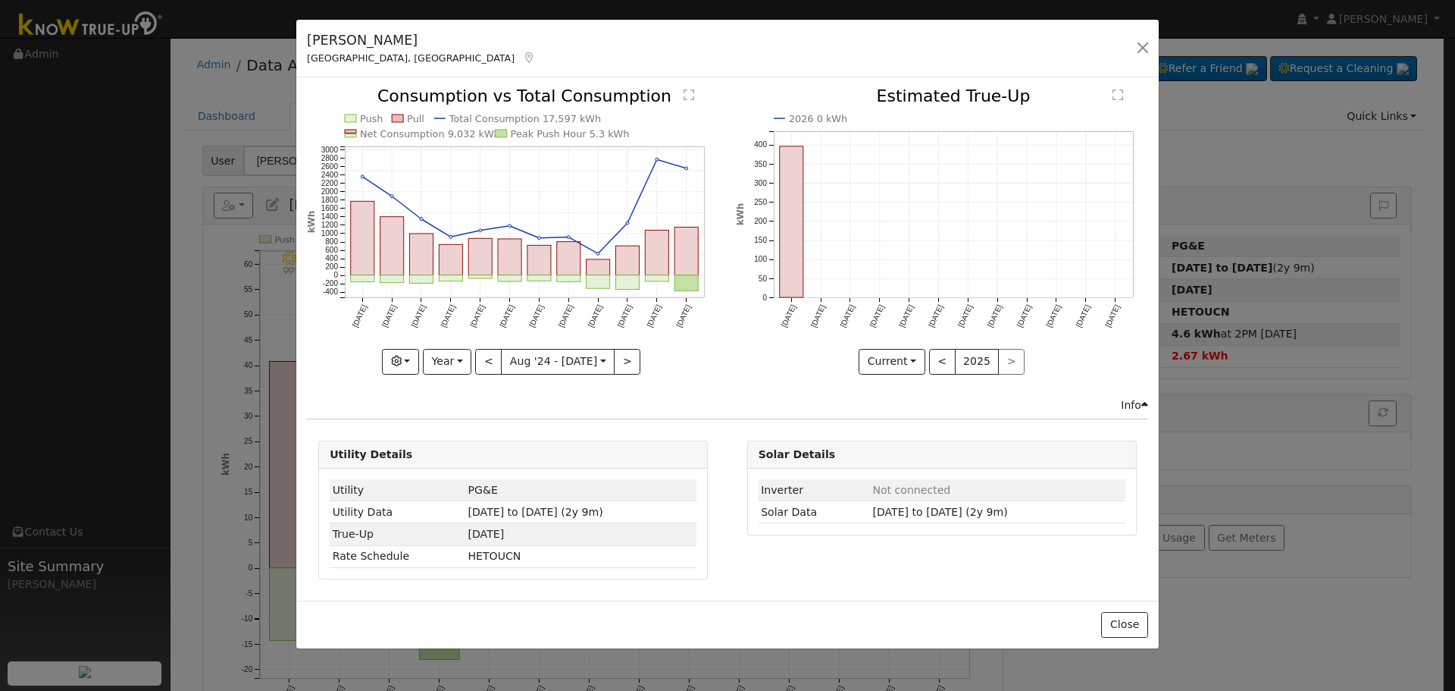
click at [1129, 58] on div "[PERSON_NAME] [GEOGRAPHIC_DATA], [GEOGRAPHIC_DATA] Default Account Default Acco…" at bounding box center [727, 49] width 863 height 58
click at [1142, 51] on button "button" at bounding box center [1143, 47] width 21 height 21
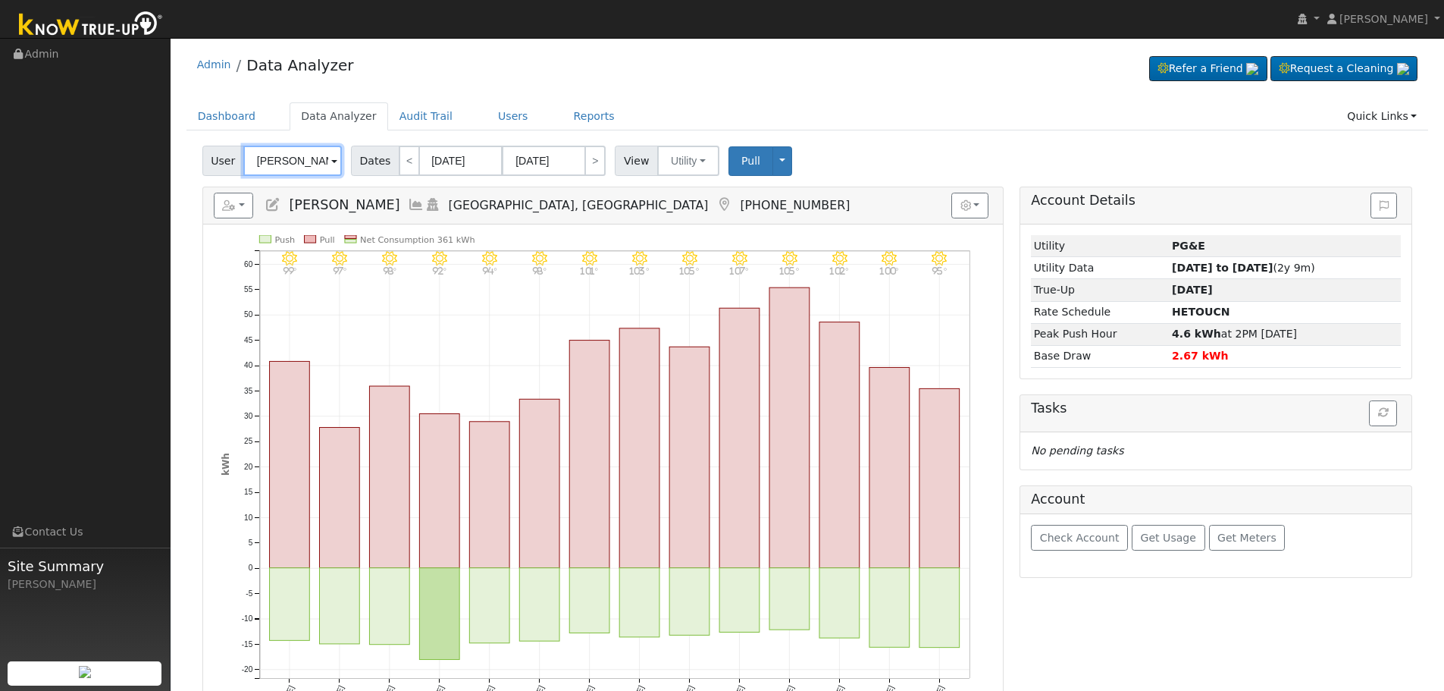
click at [291, 158] on input "[PERSON_NAME]" at bounding box center [292, 161] width 99 height 30
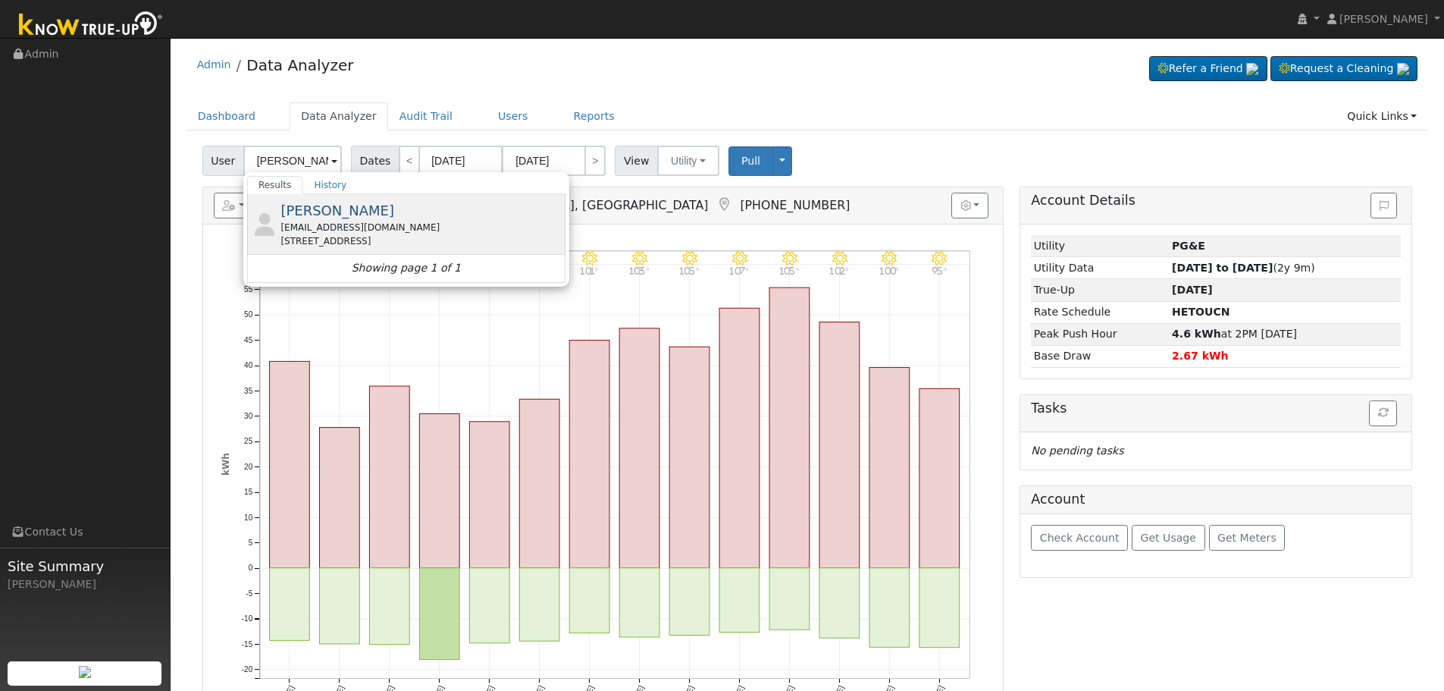
click at [356, 211] on span "[PERSON_NAME]" at bounding box center [337, 210] width 114 height 16
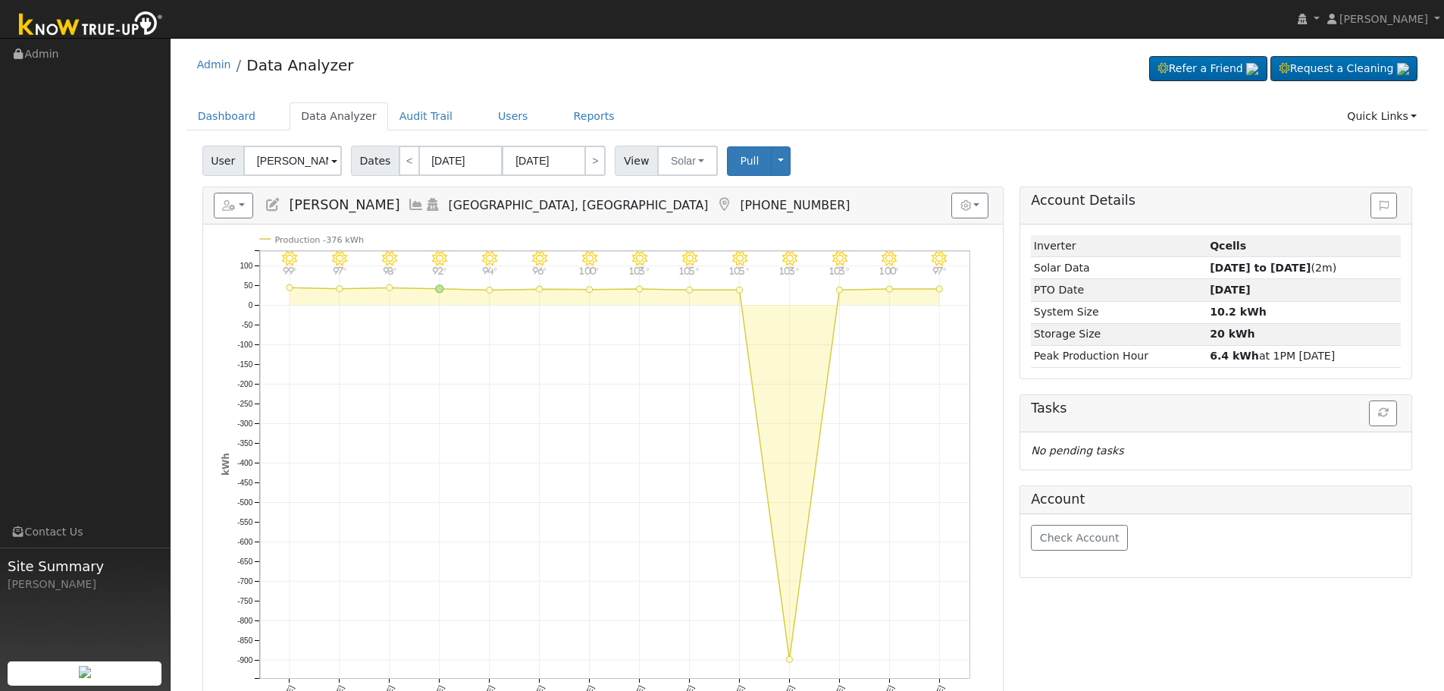
click at [408, 208] on icon at bounding box center [416, 205] width 17 height 14
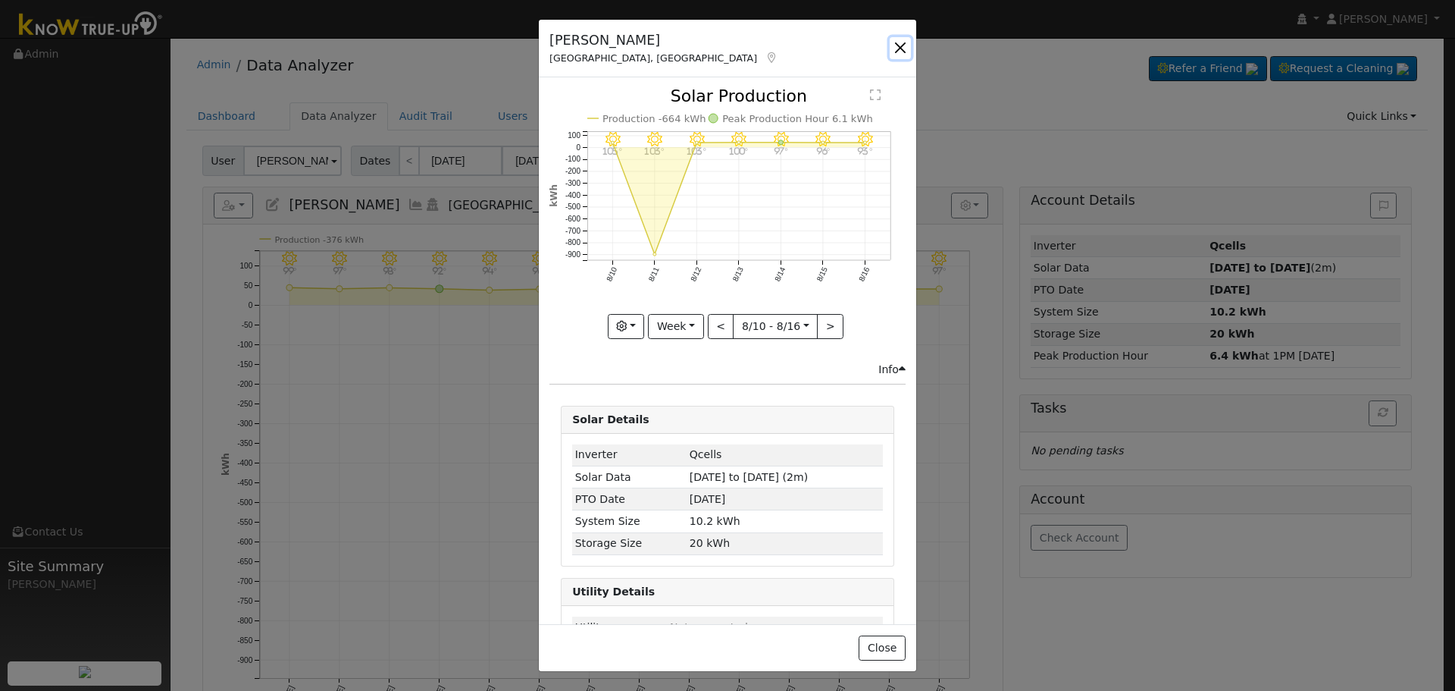
click at [907, 49] on button "button" at bounding box center [900, 47] width 21 height 21
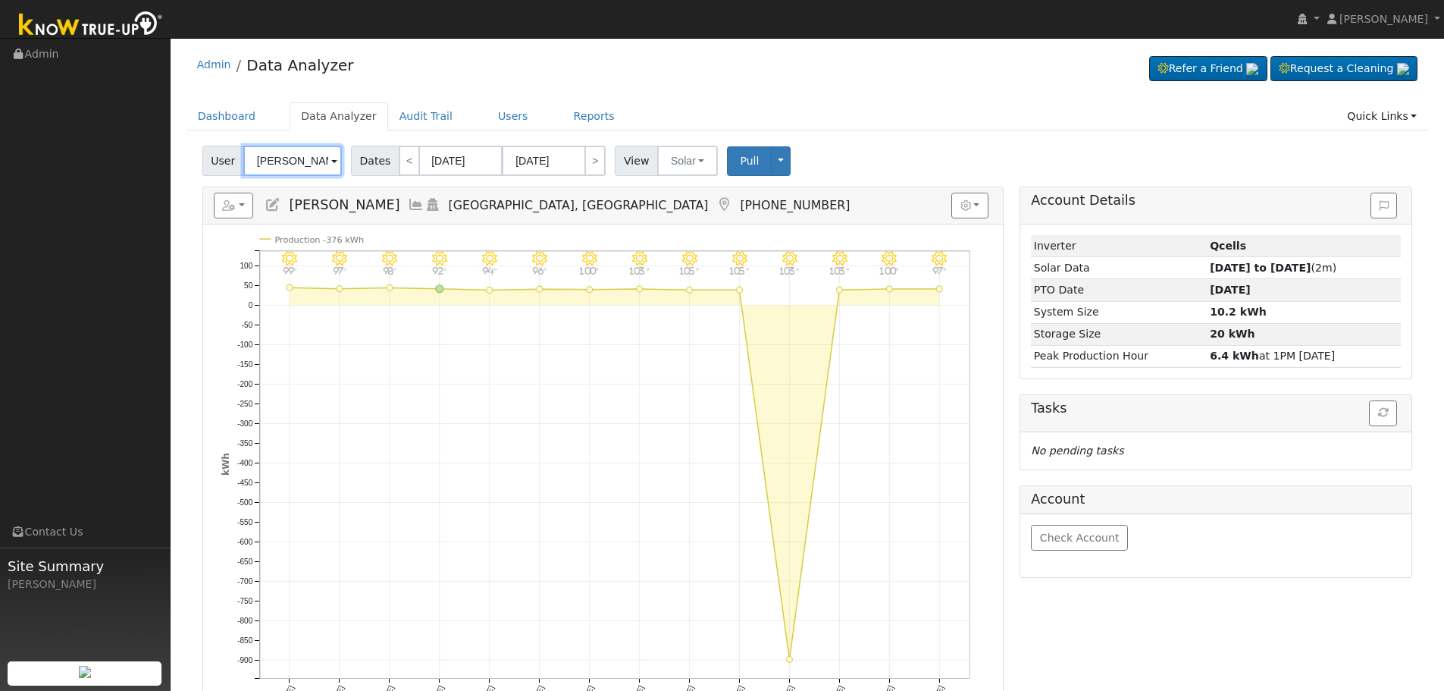
click at [287, 163] on input "[PERSON_NAME]" at bounding box center [292, 161] width 99 height 30
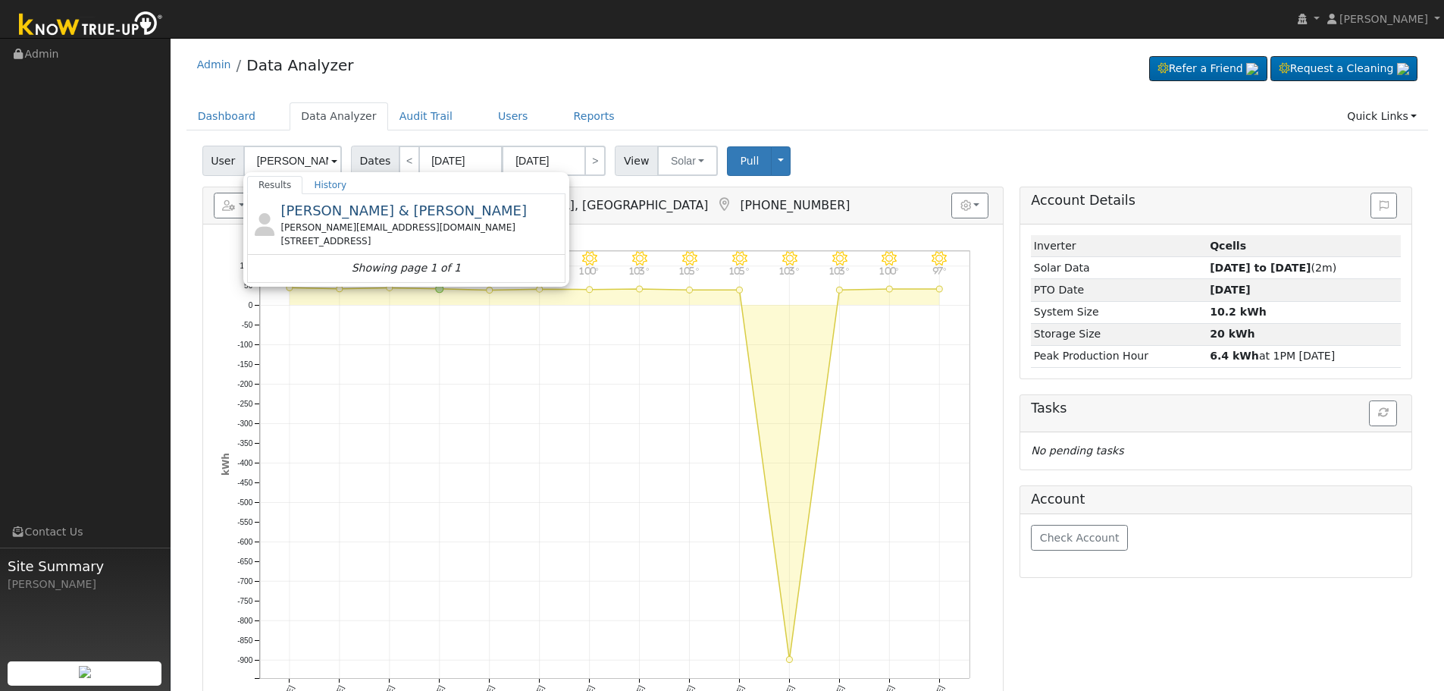
click at [376, 219] on div "[PERSON_NAME] & [PERSON_NAME] [PERSON_NAME][EMAIL_ADDRESS][DOMAIN_NAME] [STREET…" at bounding box center [406, 238] width 318 height 88
click at [376, 218] on span "[PERSON_NAME] & [PERSON_NAME]" at bounding box center [403, 210] width 246 height 16
type input "[PERSON_NAME] & [PERSON_NAME]"
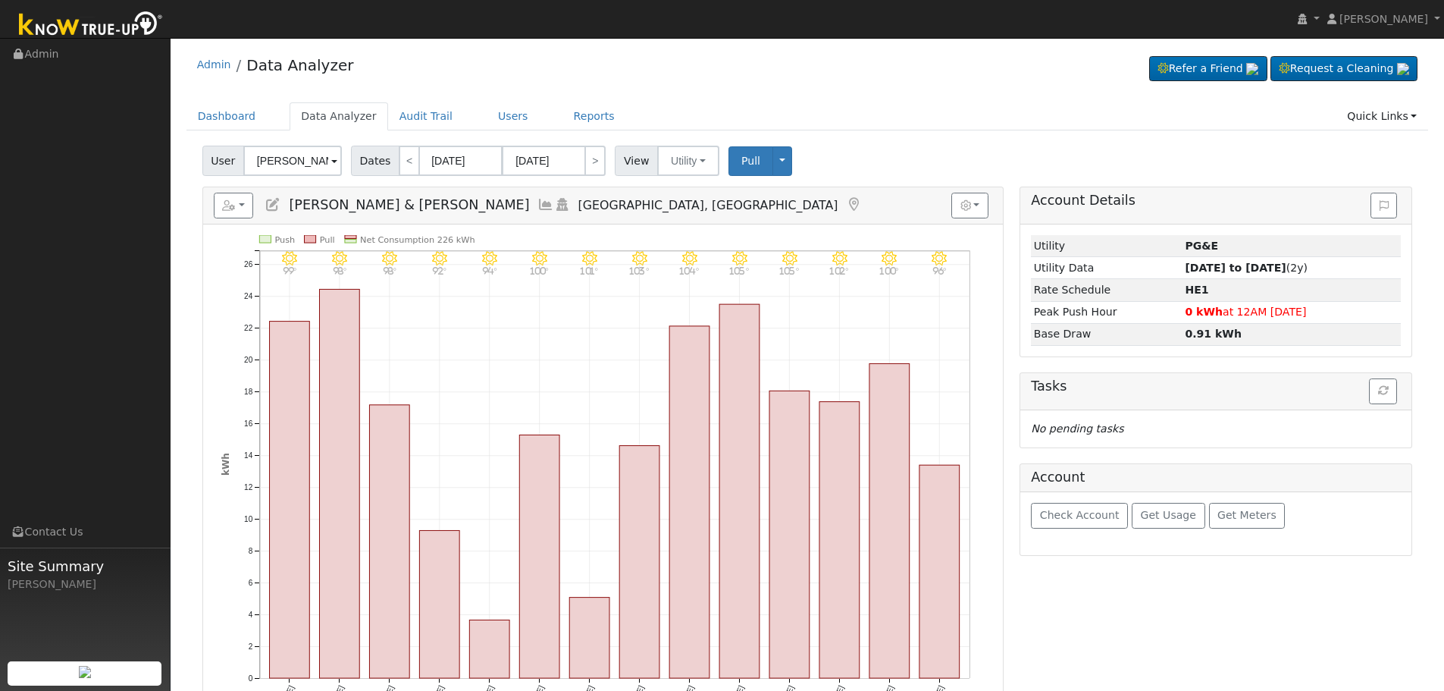
click at [537, 207] on icon at bounding box center [545, 205] width 17 height 14
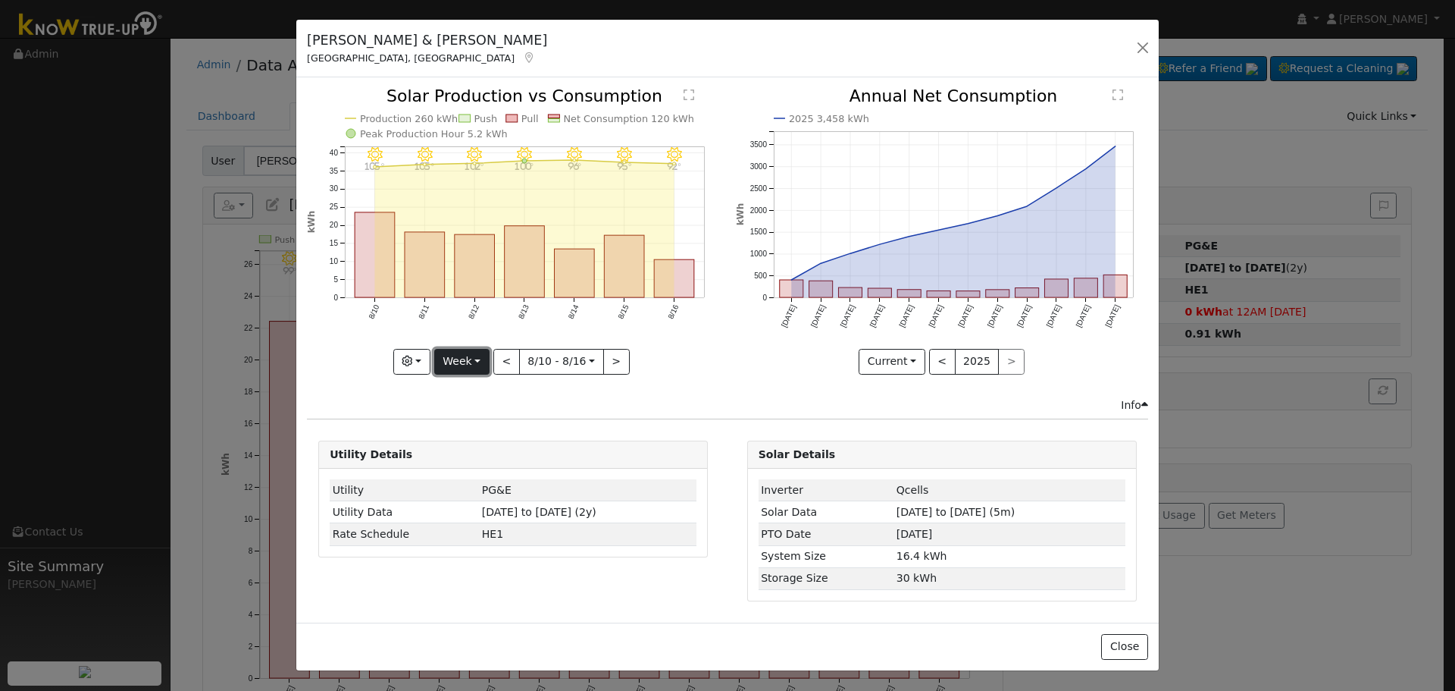
click at [473, 365] on button "Week" at bounding box center [461, 362] width 55 height 26
click at [506, 428] on link "Month" at bounding box center [487, 435] width 105 height 21
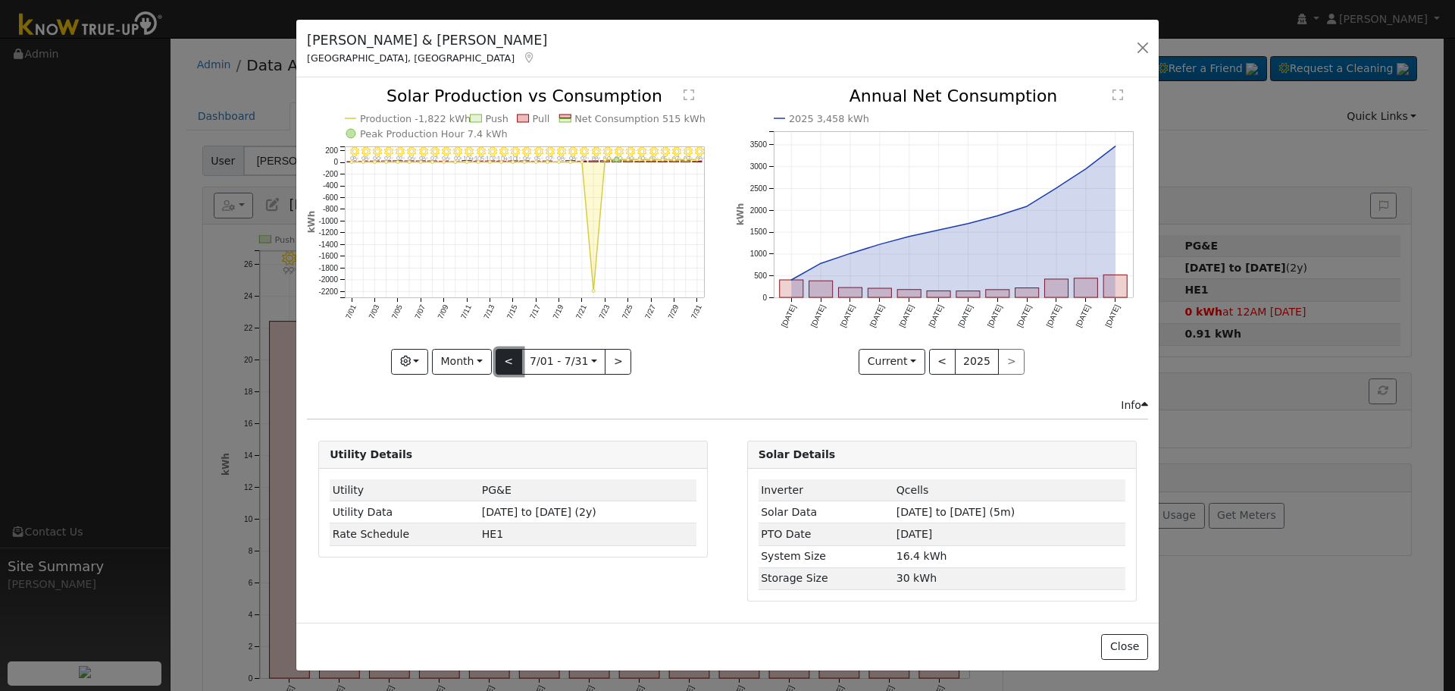
click at [504, 370] on button "<" at bounding box center [509, 362] width 27 height 26
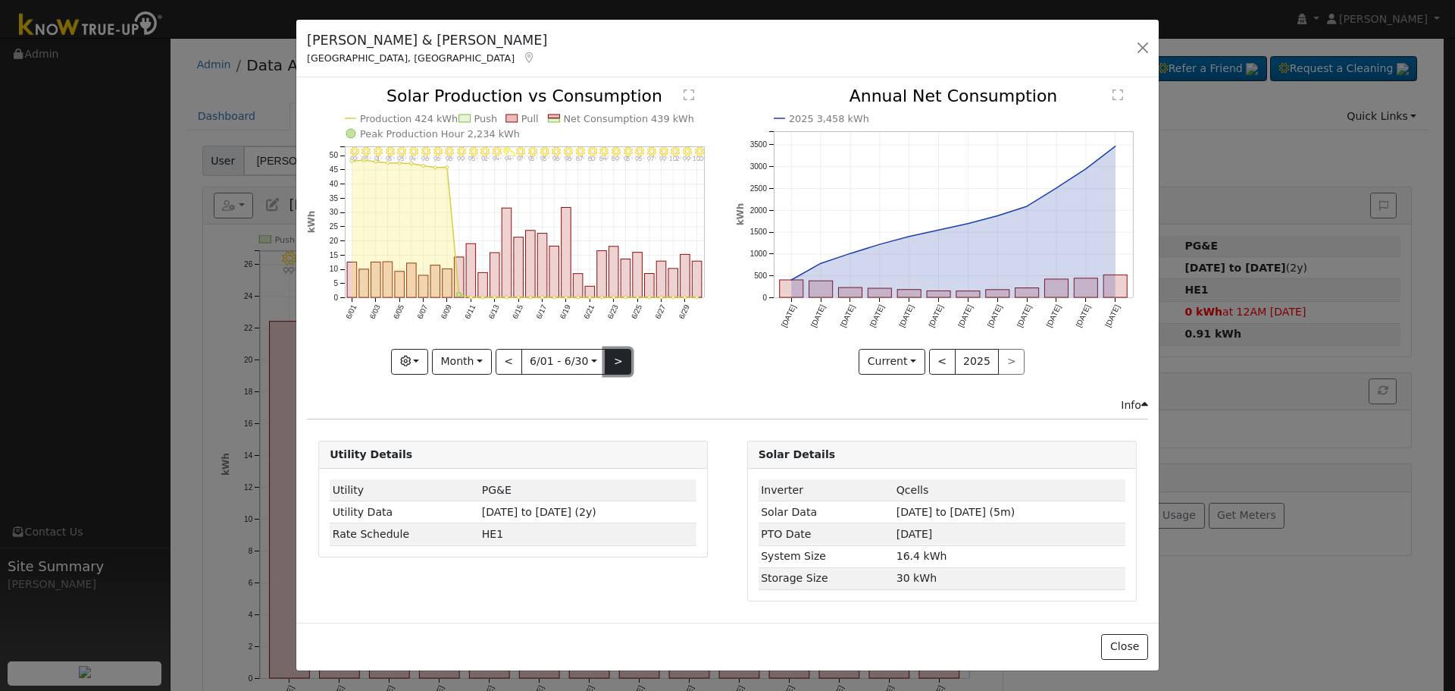
click at [623, 360] on button ">" at bounding box center [618, 362] width 27 height 26
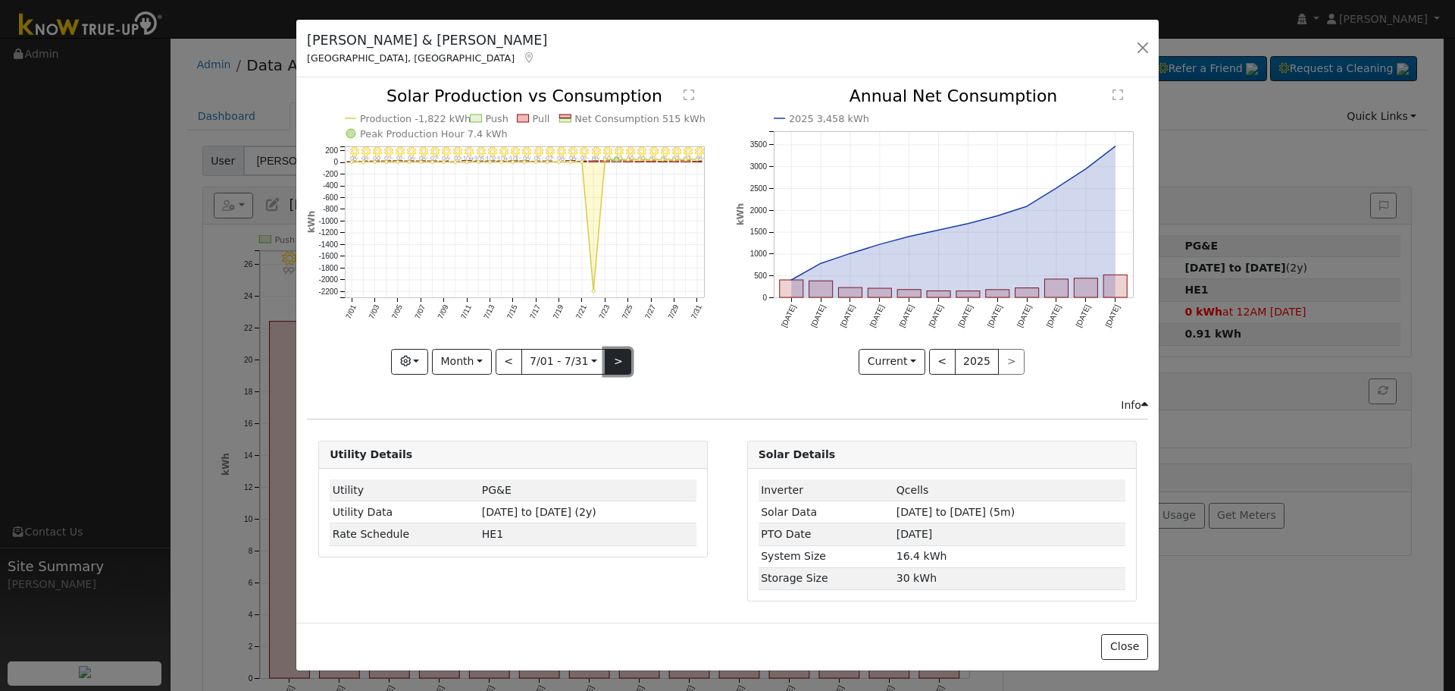
click at [625, 358] on button ">" at bounding box center [618, 362] width 27 height 26
type input "[DATE]"
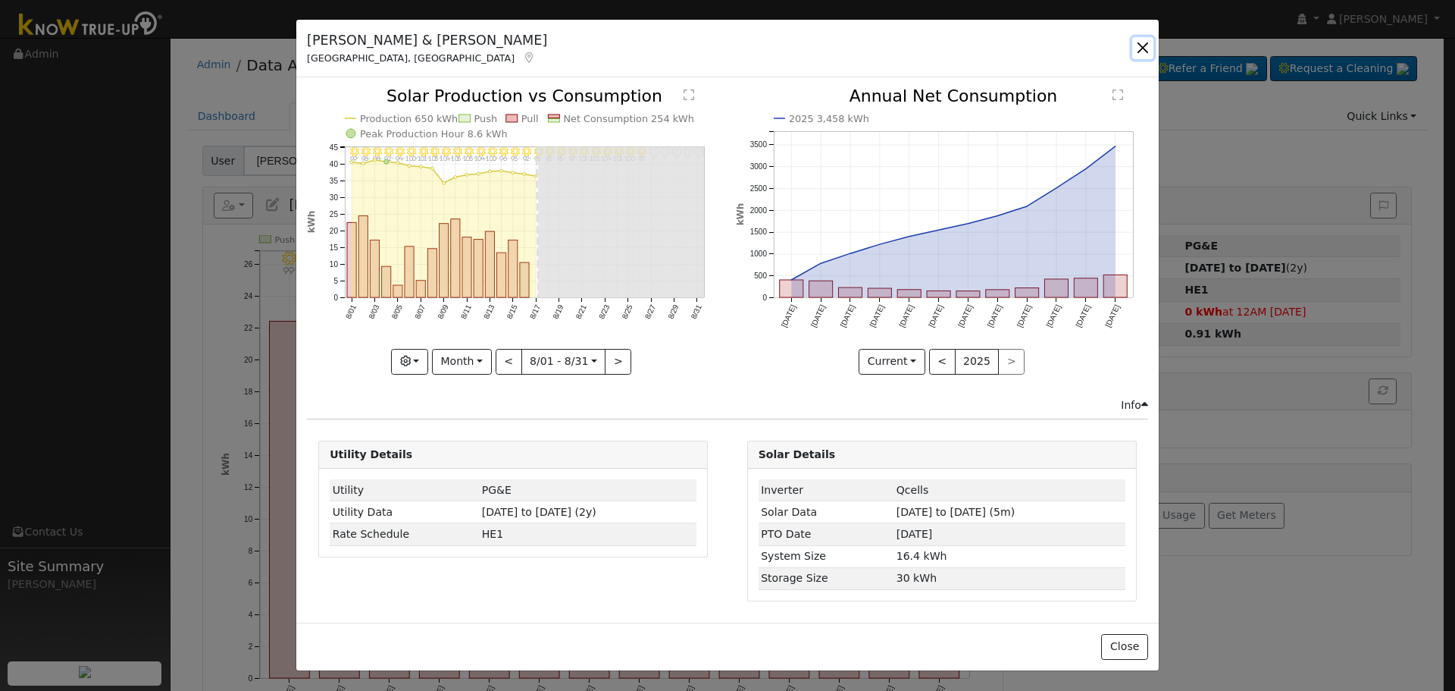
click at [1140, 55] on button "button" at bounding box center [1143, 47] width 21 height 21
